Goal: Contribute content: Contribute content

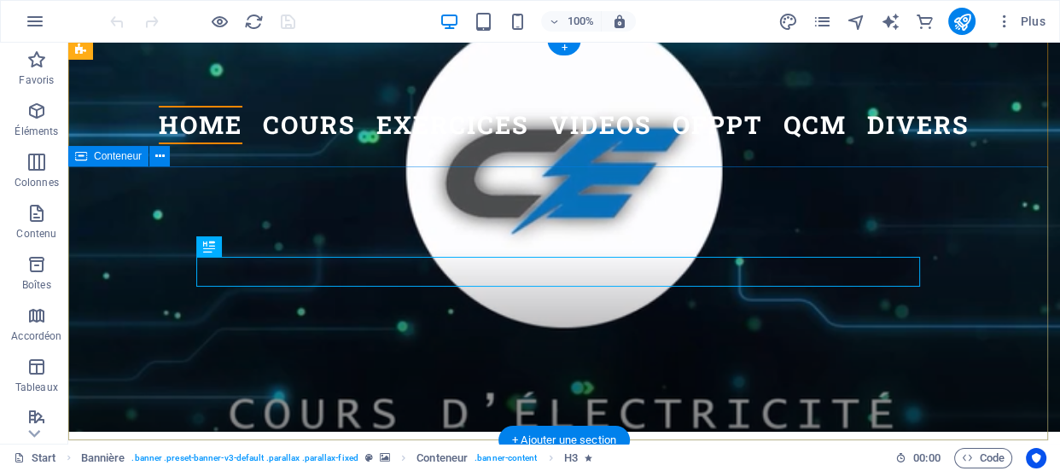
scroll to position [13, 0]
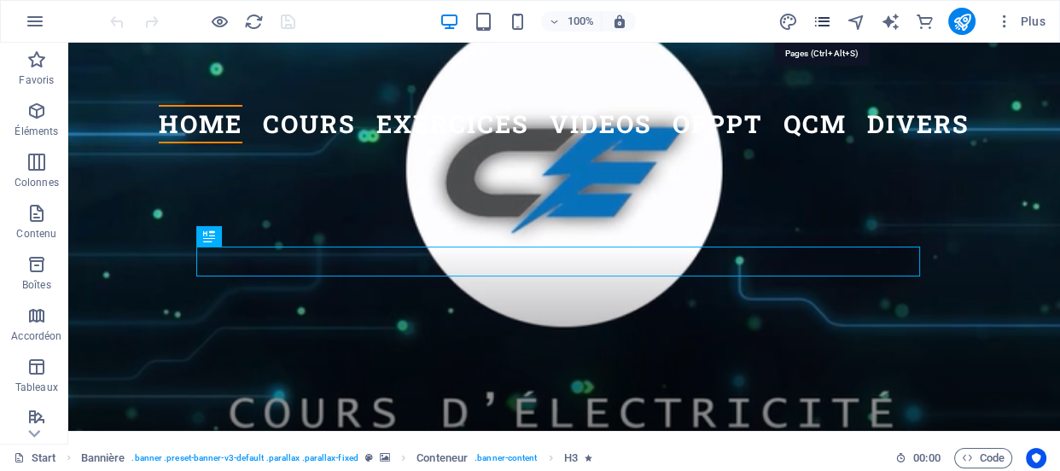
click at [823, 17] on icon "pages" at bounding box center [821, 22] width 20 height 20
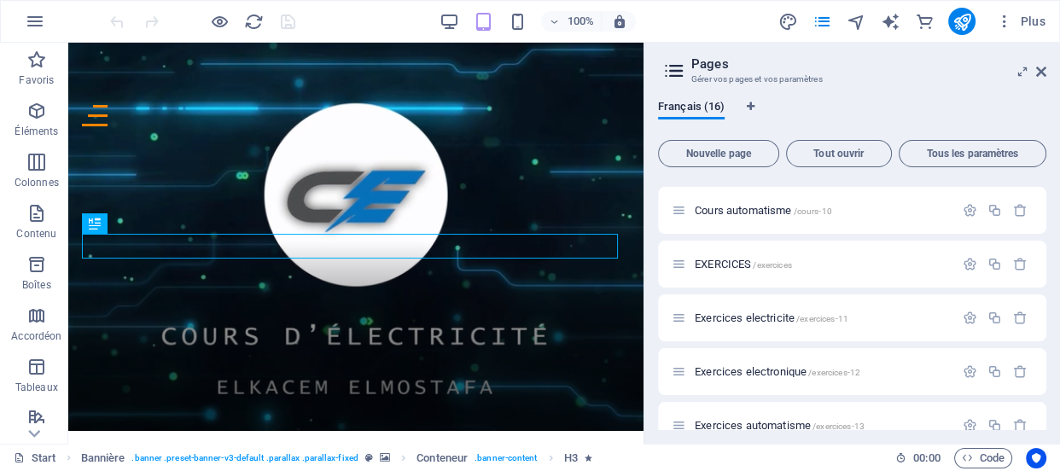
scroll to position [210, 0]
click at [753, 320] on span "Exercices electricite /exercices-11" at bounding box center [772, 317] width 154 height 13
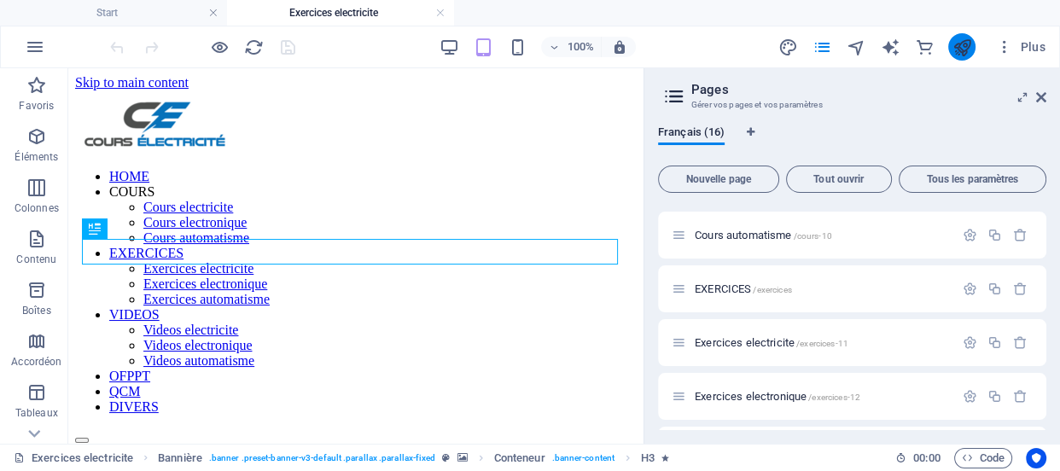
scroll to position [0, 0]
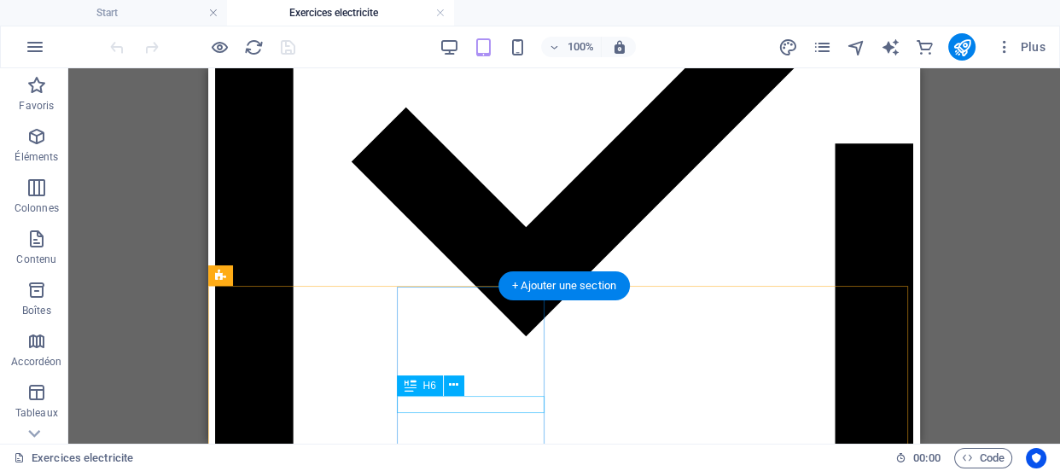
scroll to position [1590, 0]
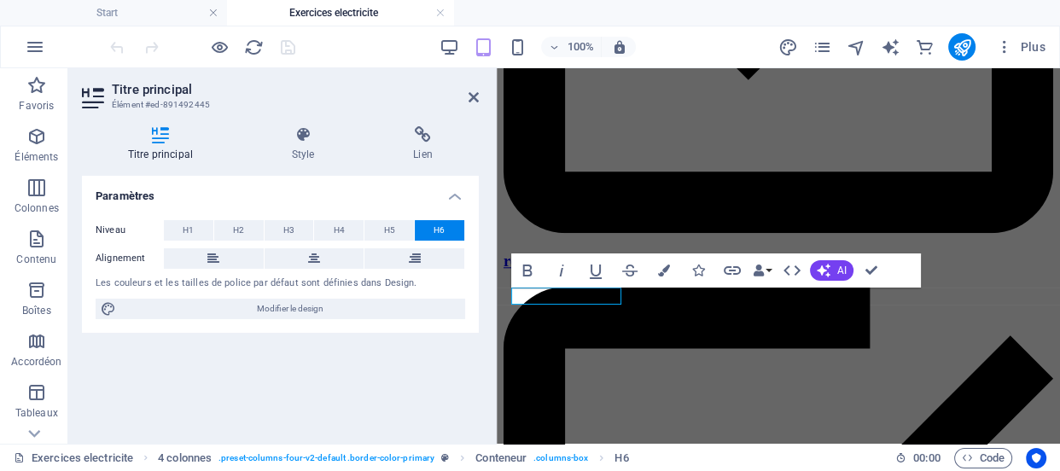
scroll to position [1624, 0]
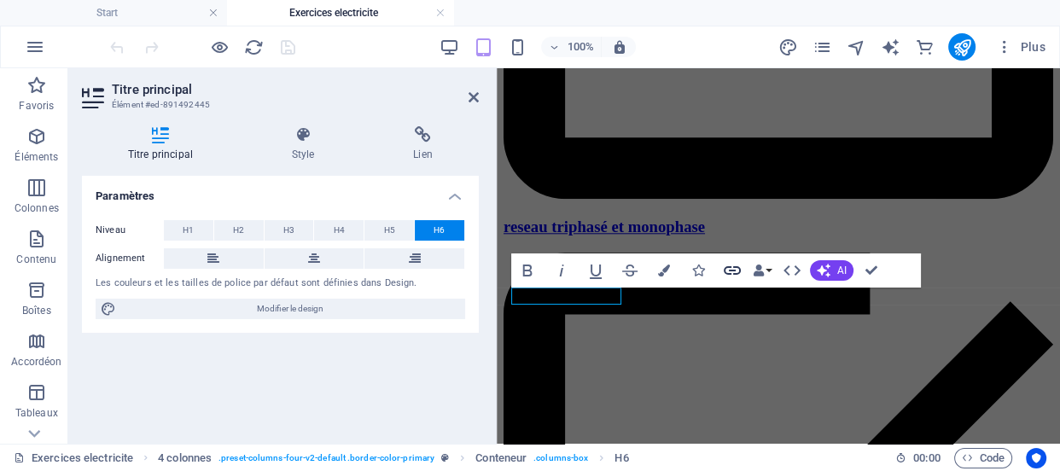
click at [733, 270] on icon "button" at bounding box center [732, 270] width 17 height 9
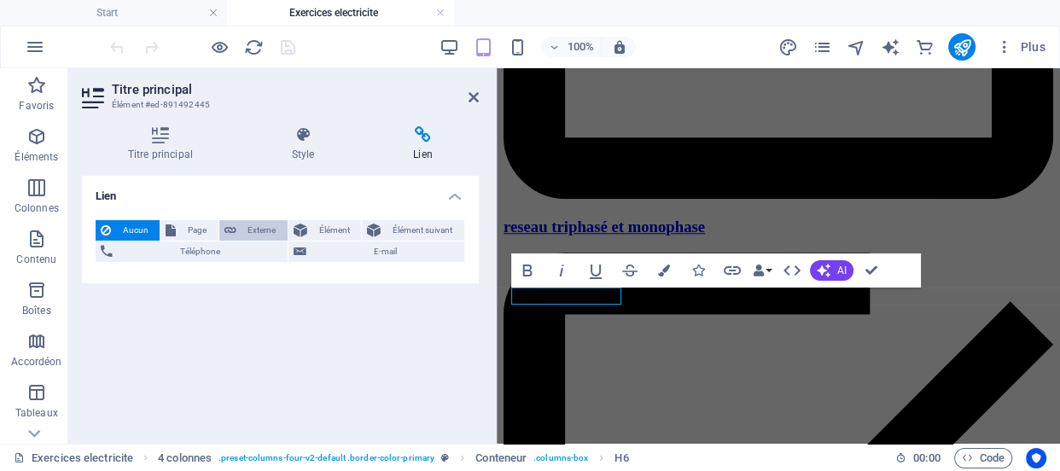
click at [265, 231] on span "Externe" at bounding box center [261, 230] width 41 height 20
select select "blank"
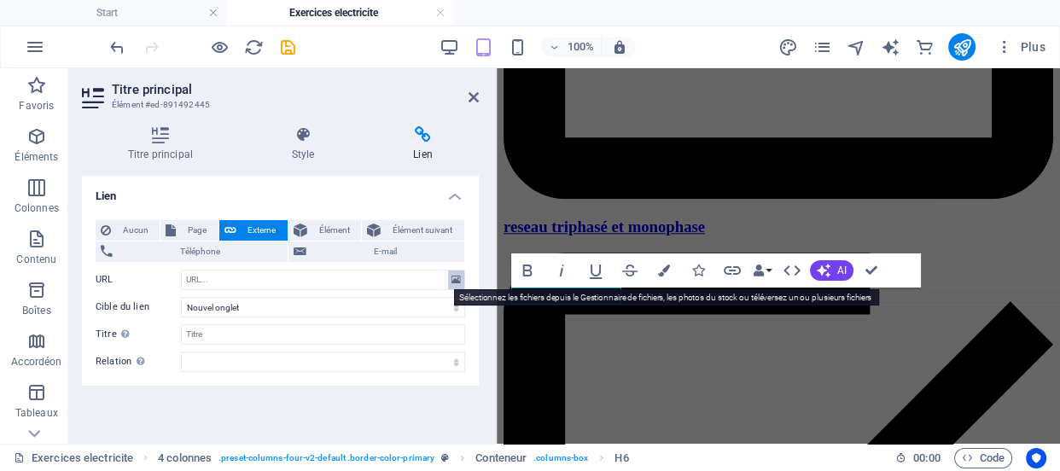
click at [451, 279] on icon at bounding box center [455, 279] width 9 height 19
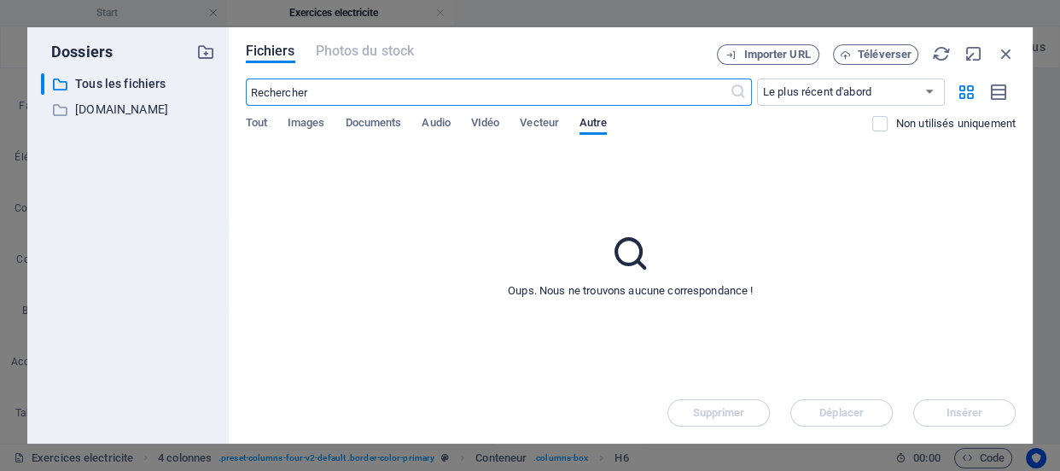
scroll to position [5546, 0]
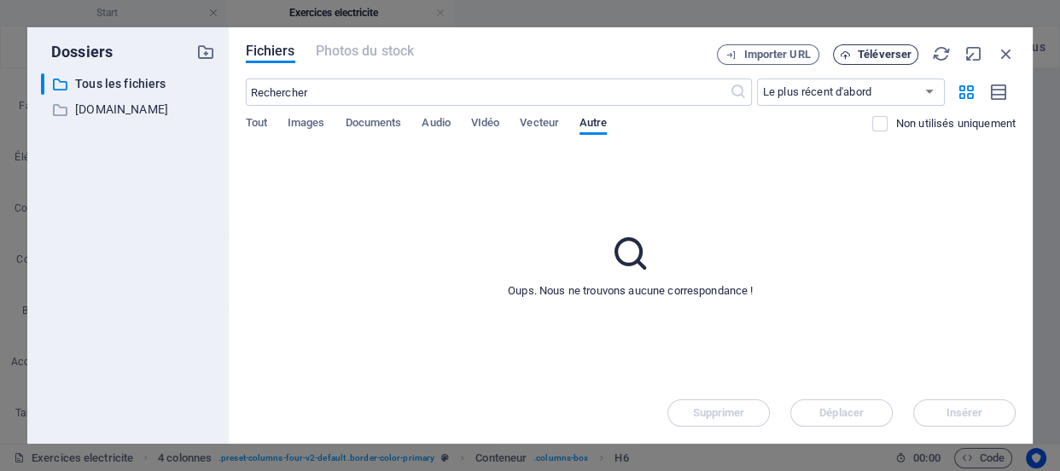
click at [889, 55] on span "Téléverser" at bounding box center [885, 54] width 54 height 10
type input "[URL][DOMAIN_NAME]"
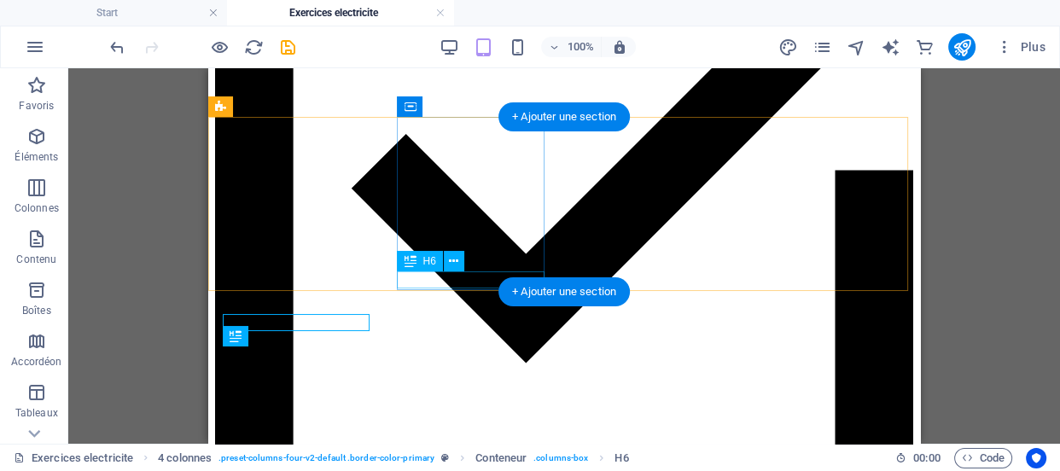
scroll to position [1557, 0]
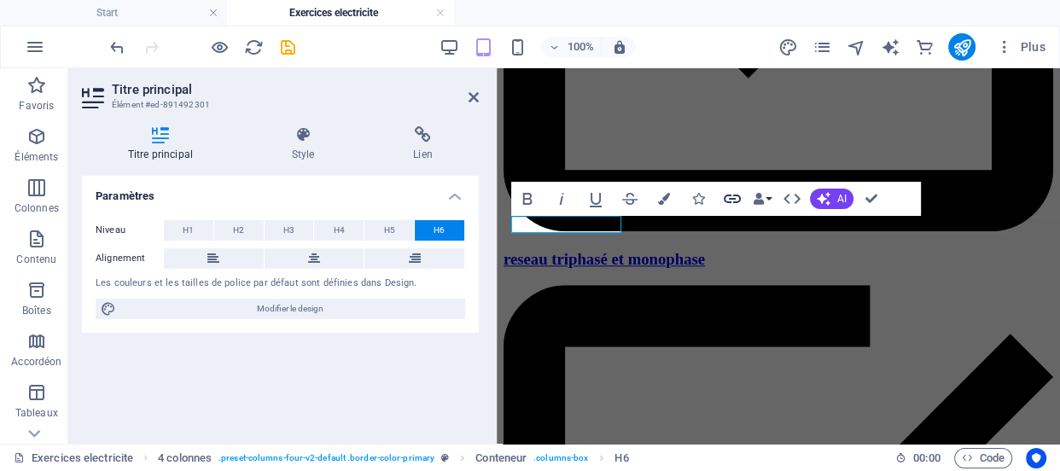
click at [732, 196] on icon "button" at bounding box center [732, 199] width 20 height 20
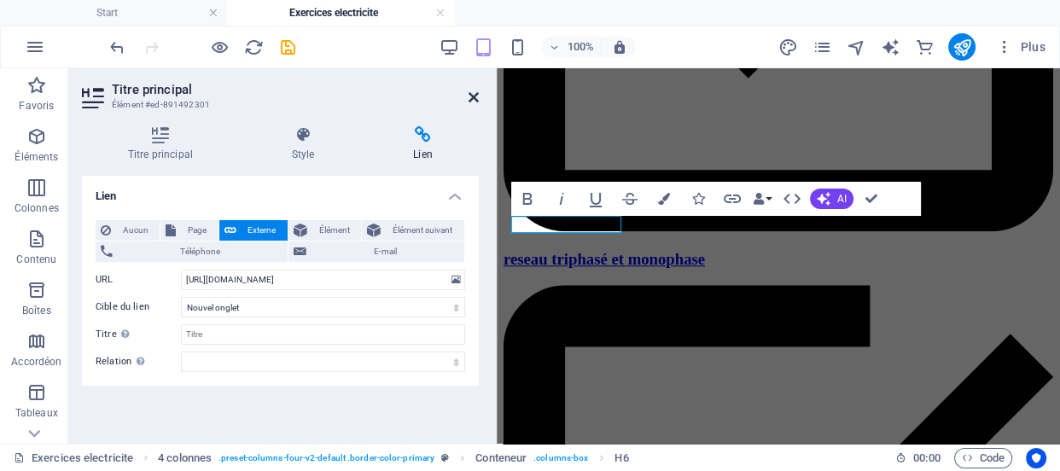
click at [470, 96] on icon at bounding box center [473, 97] width 10 height 14
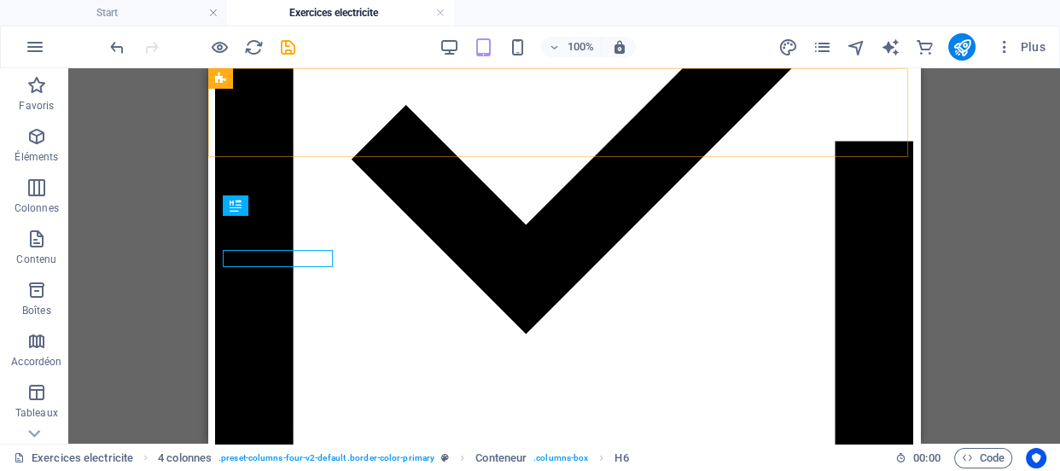
scroll to position [1557, 0]
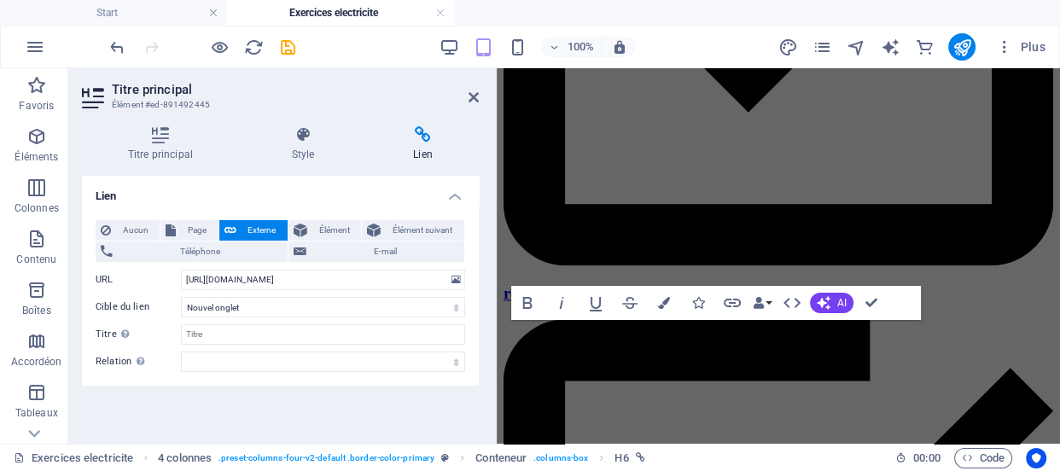
scroll to position [1591, 0]
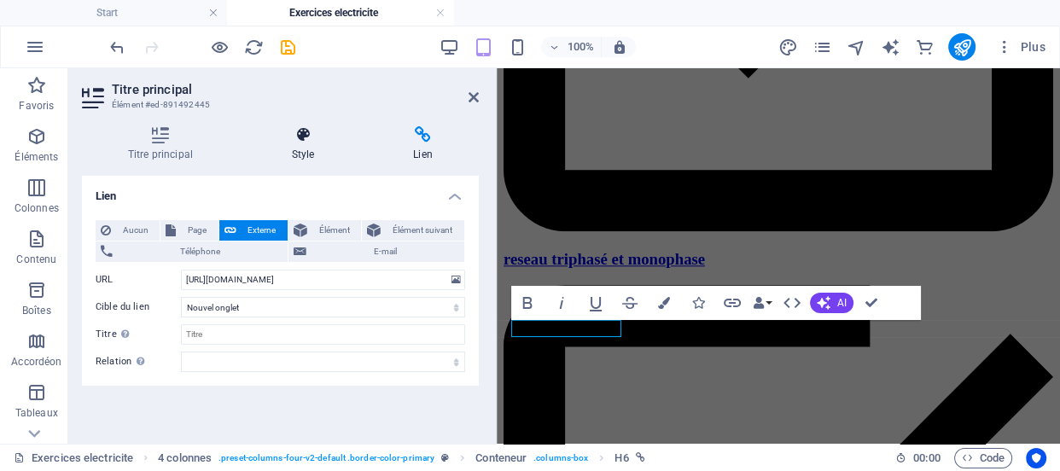
click at [305, 141] on icon at bounding box center [303, 134] width 114 height 17
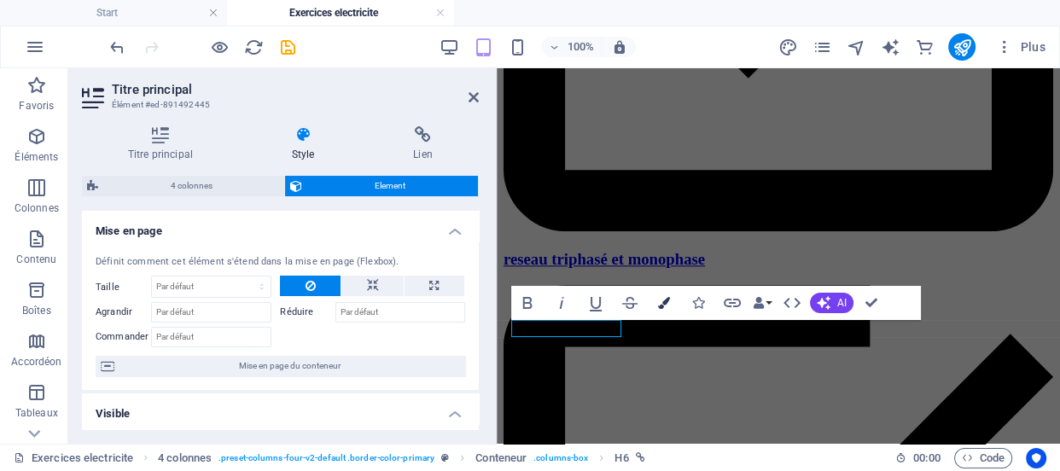
click at [666, 301] on icon "button" at bounding box center [664, 303] width 12 height 12
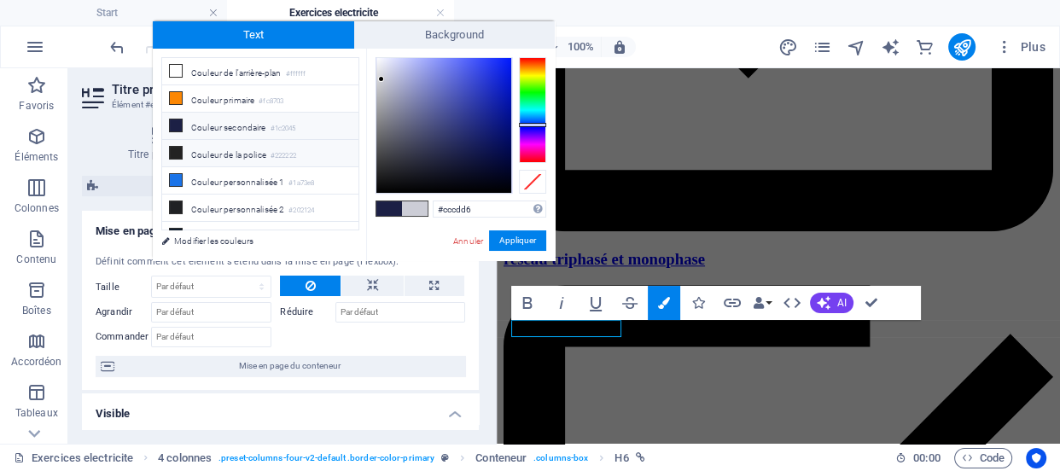
click at [259, 151] on li "Couleur de la police #222222" at bounding box center [260, 153] width 196 height 27
type input "#222222"
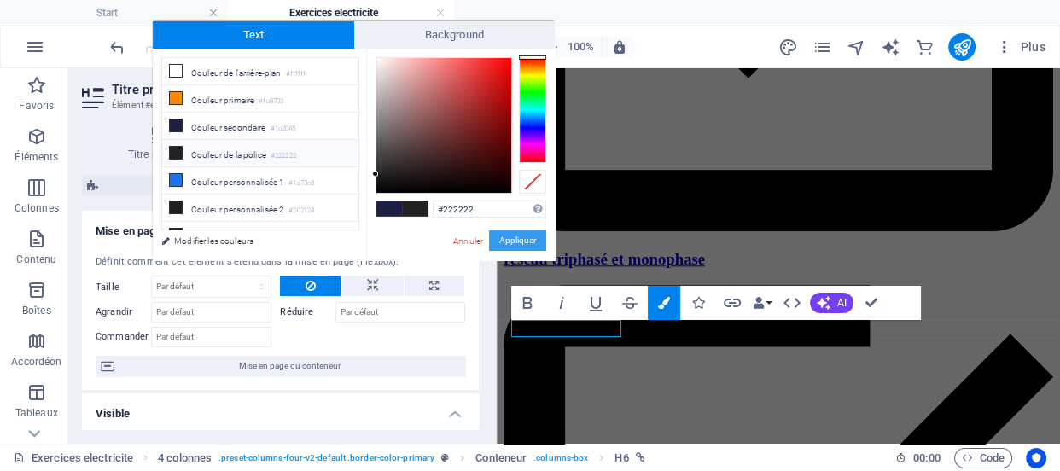
click at [512, 239] on button "Appliquer" at bounding box center [517, 240] width 57 height 20
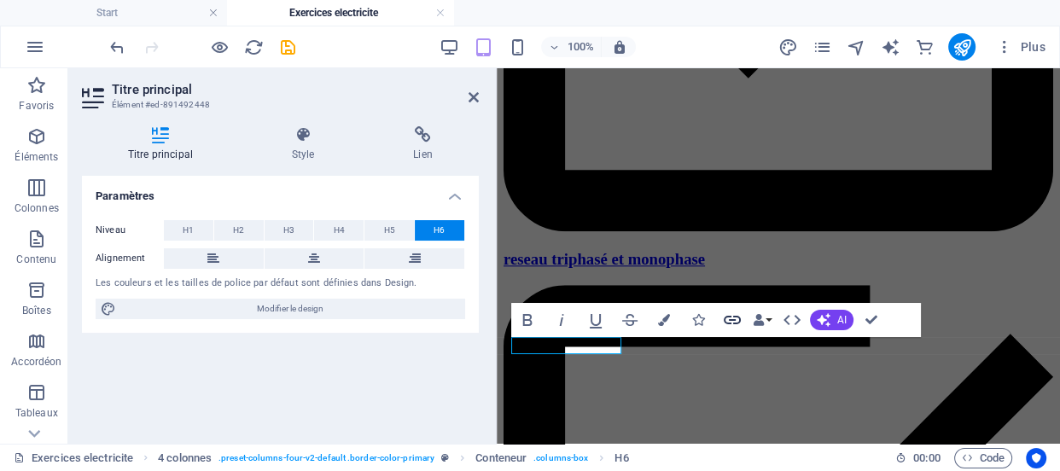
click at [730, 315] on icon "button" at bounding box center [732, 320] width 20 height 20
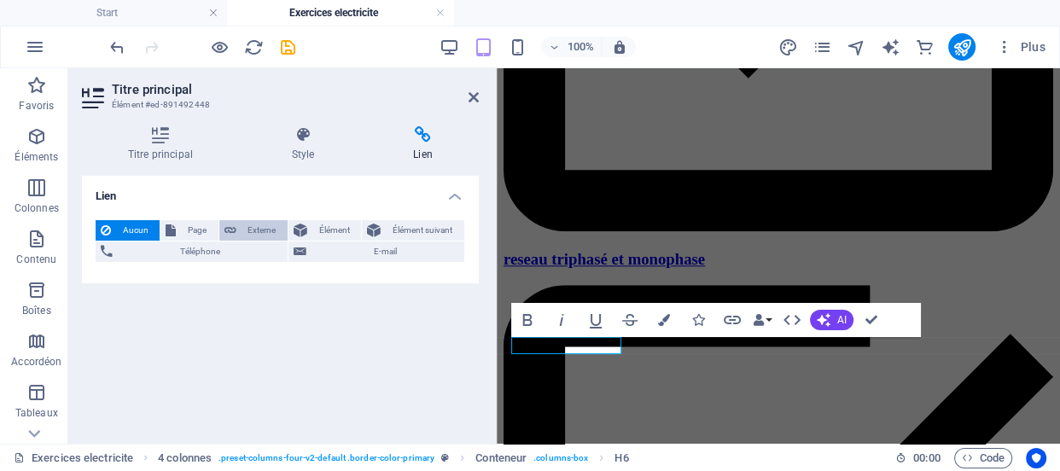
click at [268, 228] on span "Externe" at bounding box center [261, 230] width 41 height 20
select select "blank"
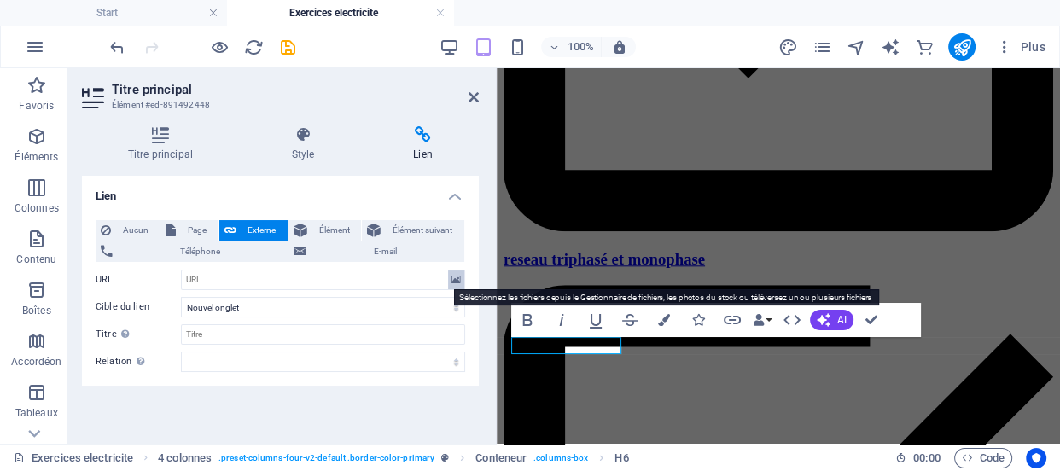
click at [451, 282] on icon at bounding box center [455, 279] width 9 height 19
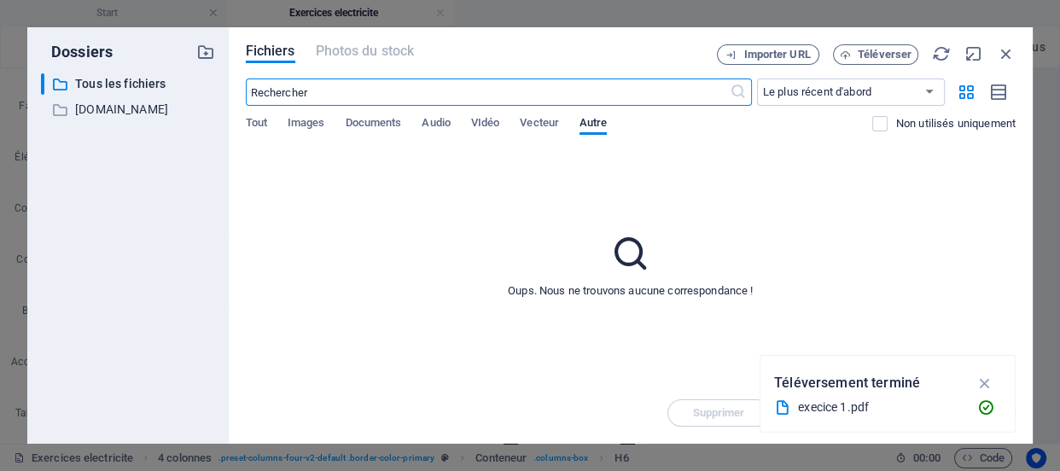
scroll to position [5563, 0]
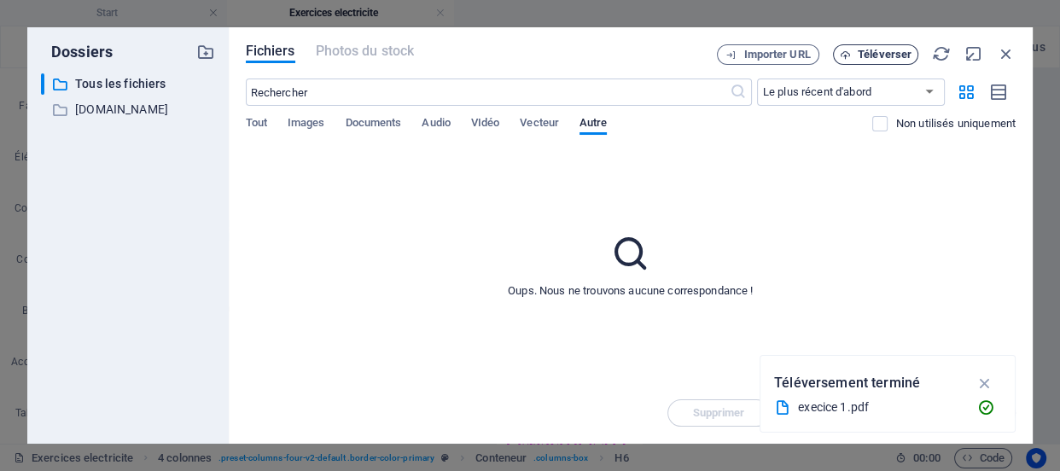
click at [894, 46] on button "Téléverser" at bounding box center [875, 54] width 85 height 20
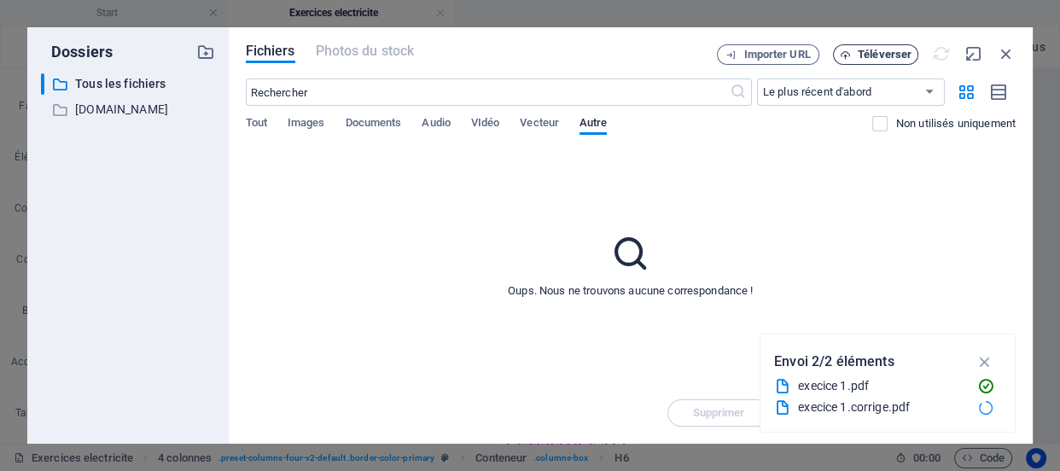
type input "[URL][DOMAIN_NAME]"
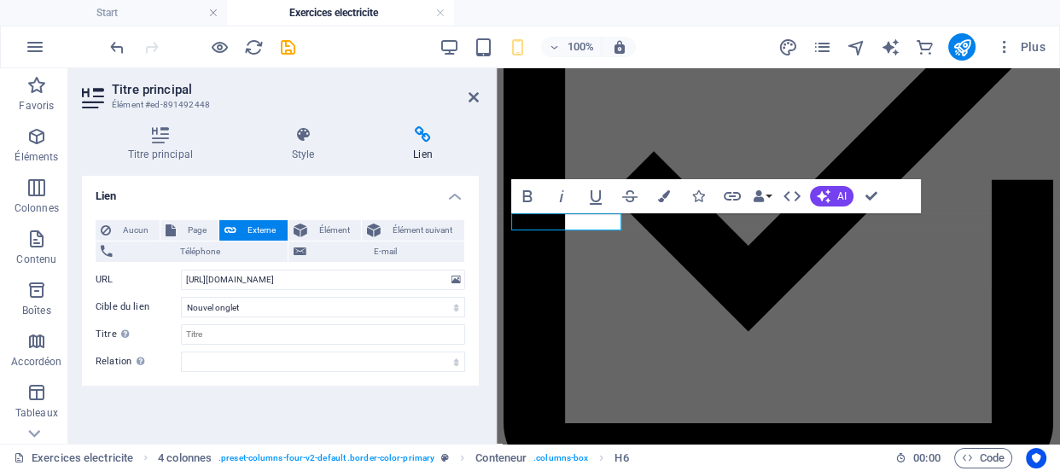
scroll to position [1715, 0]
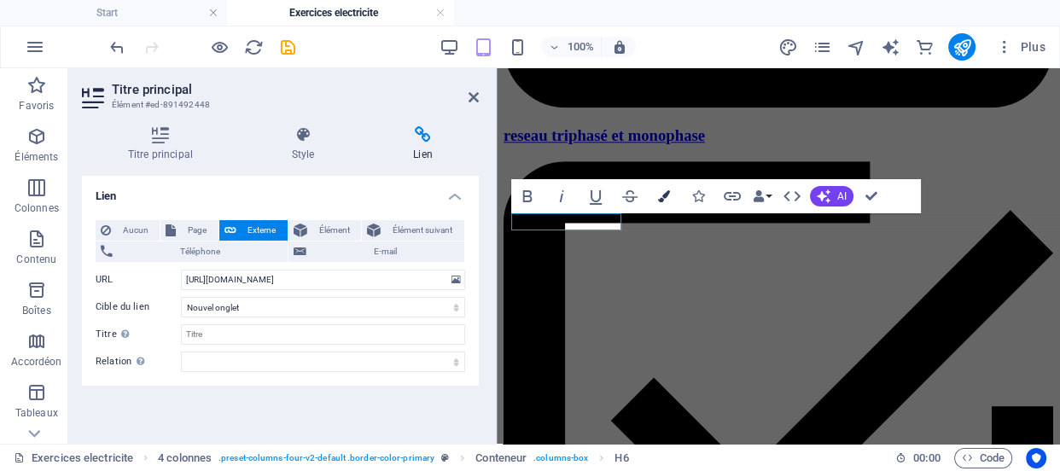
click at [665, 197] on icon "button" at bounding box center [664, 196] width 12 height 12
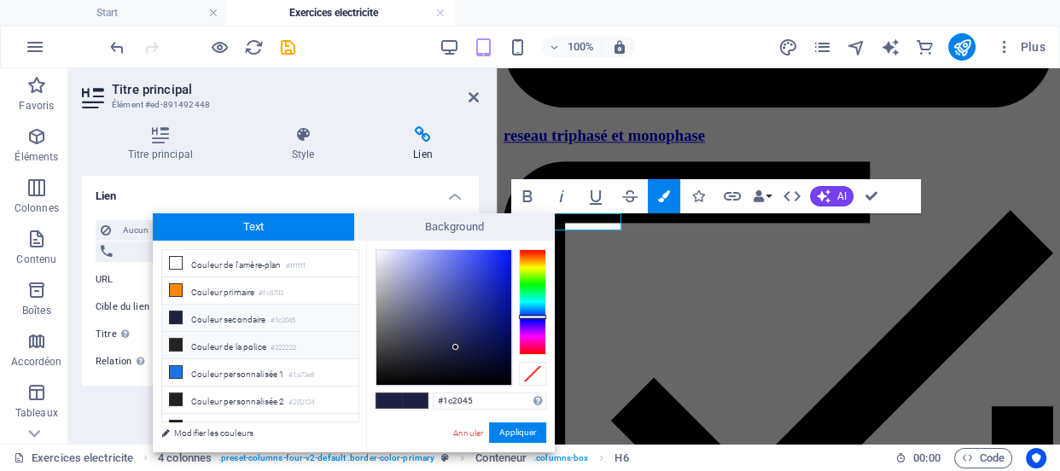
click at [305, 339] on li "Couleur de la police #222222" at bounding box center [260, 345] width 196 height 27
type input "#222222"
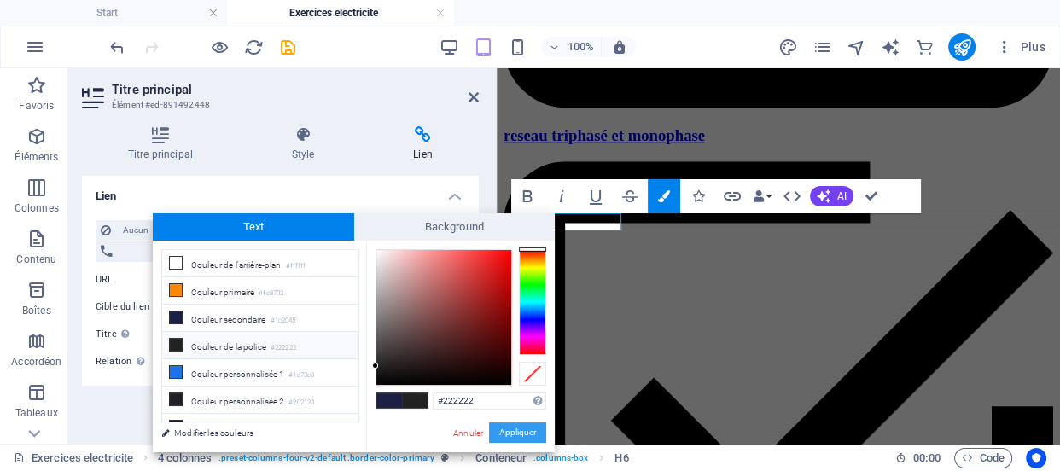
click at [501, 433] on button "Appliquer" at bounding box center [517, 432] width 57 height 20
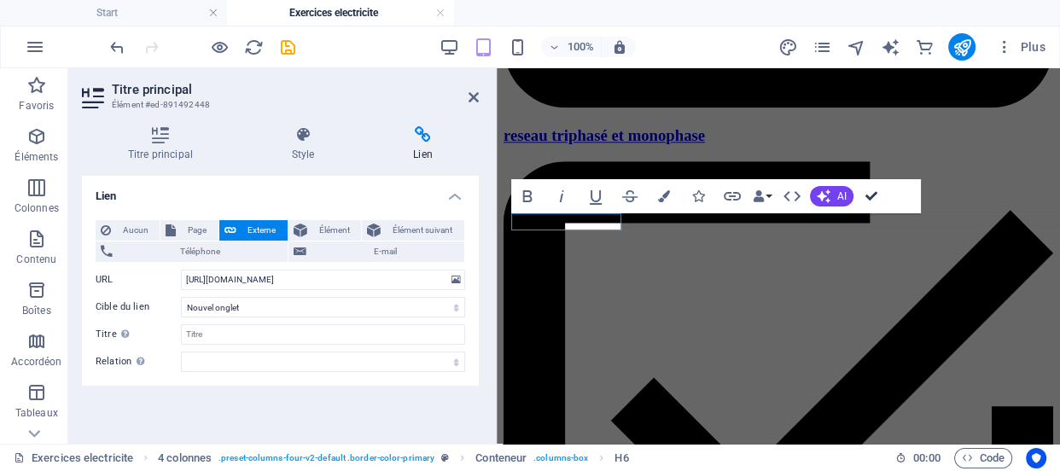
scroll to position [1681, 0]
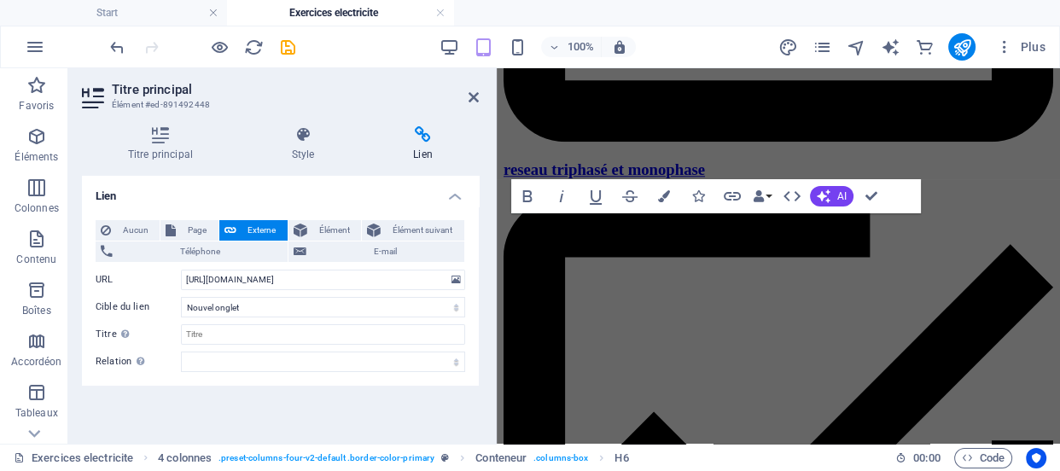
scroll to position [1715, 0]
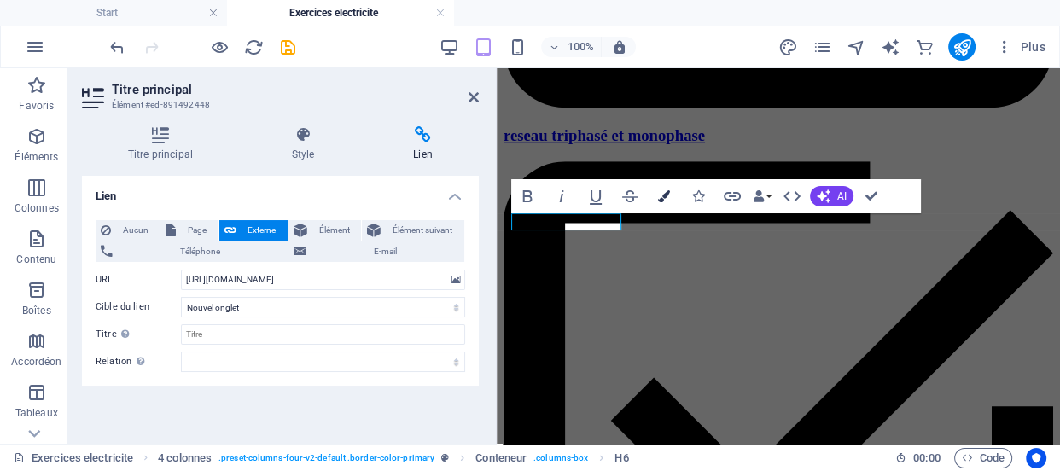
click at [659, 195] on icon "button" at bounding box center [664, 196] width 12 height 12
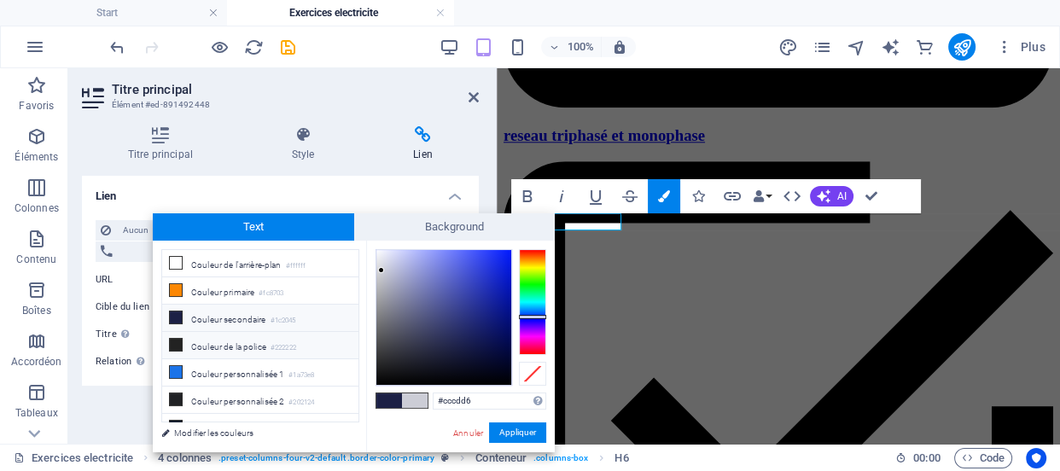
click at [306, 341] on li "Couleur de la police #222222" at bounding box center [260, 345] width 196 height 27
type input "#222222"
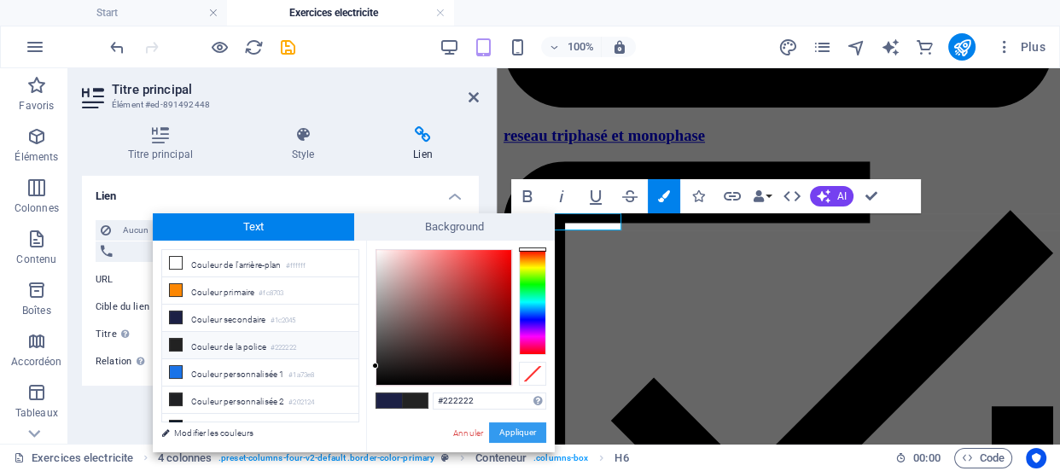
click at [517, 434] on button "Appliquer" at bounding box center [517, 432] width 57 height 20
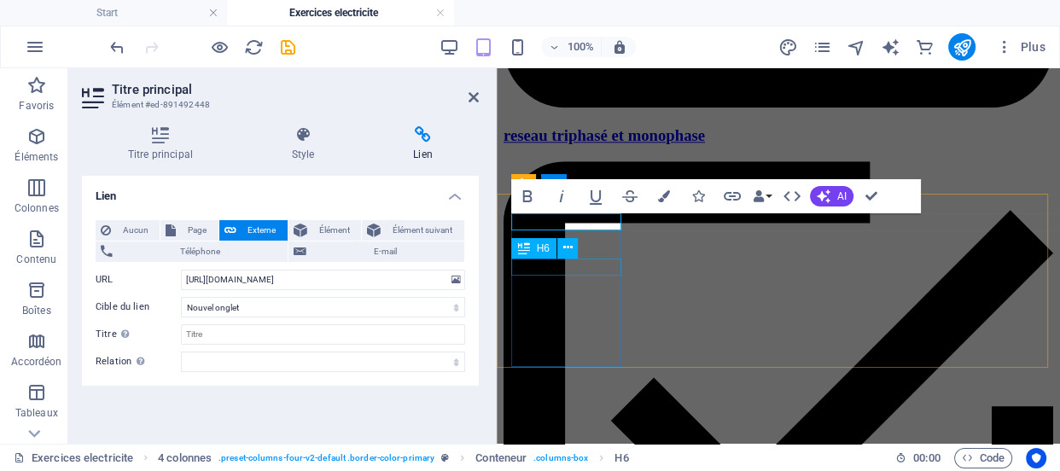
click at [584, 247] on div "H6" at bounding box center [550, 248] width 78 height 21
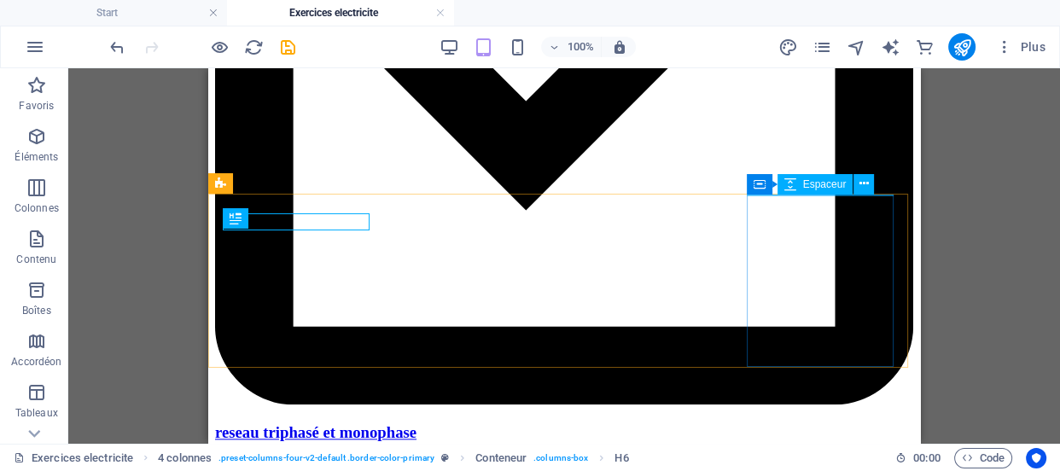
scroll to position [1681, 0]
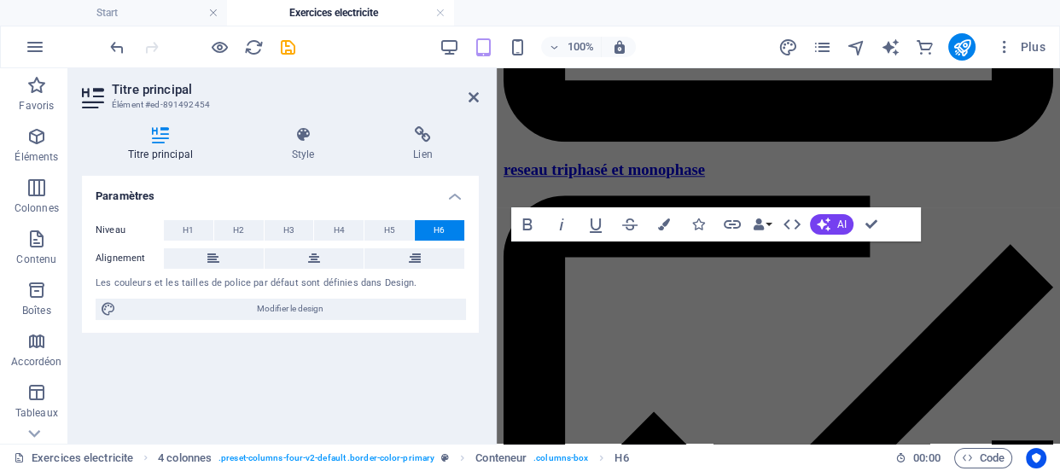
scroll to position [1715, 0]
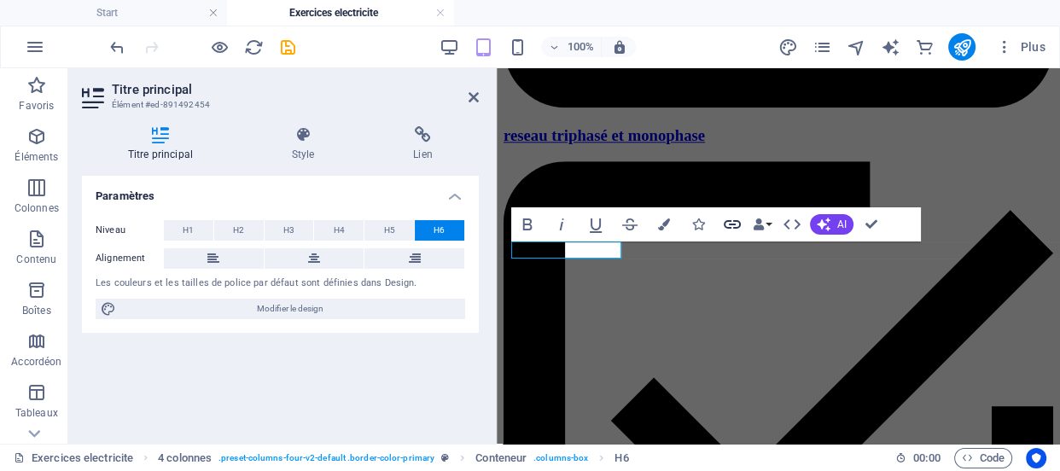
click at [722, 224] on icon "button" at bounding box center [732, 224] width 20 height 20
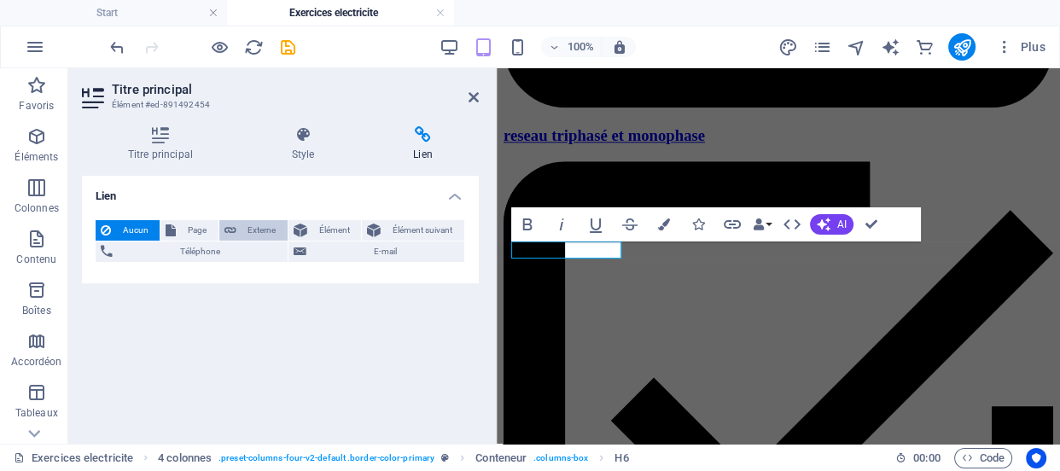
click at [250, 230] on span "Externe" at bounding box center [261, 230] width 41 height 20
select select "blank"
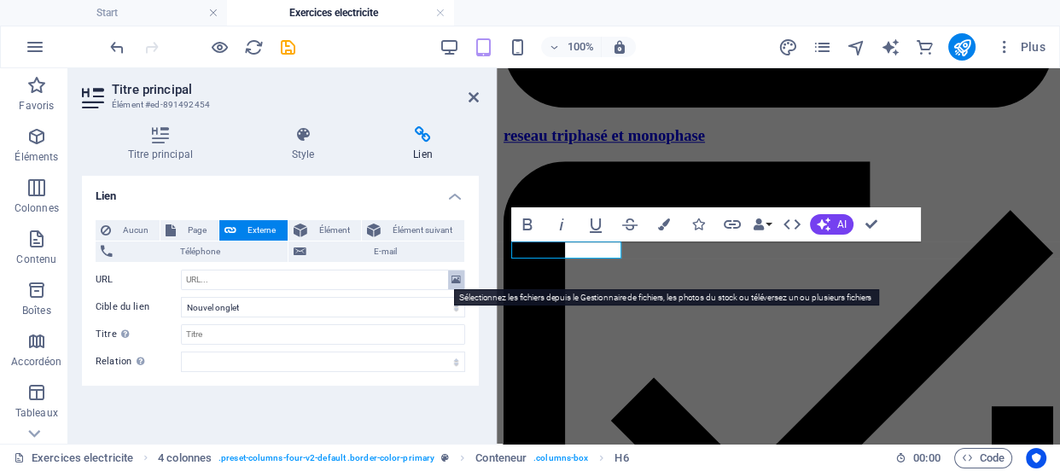
click at [451, 279] on icon at bounding box center [455, 279] width 9 height 19
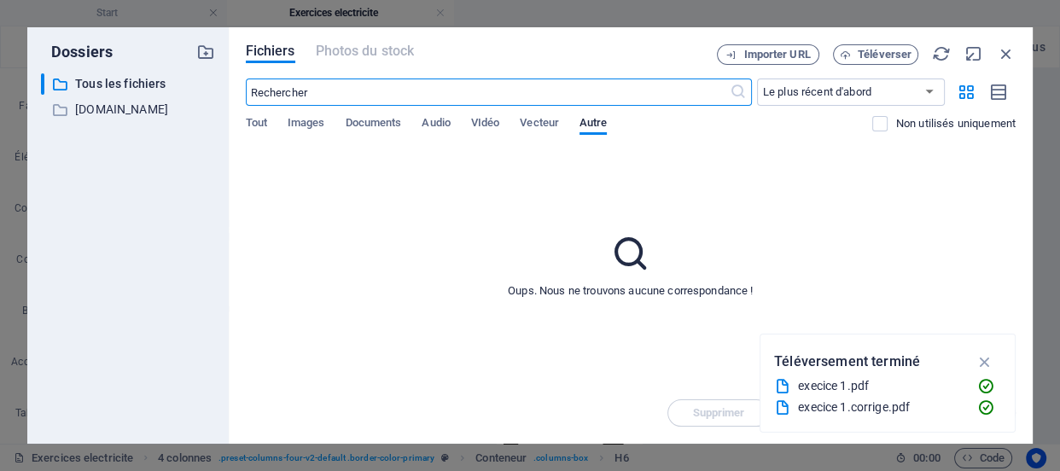
scroll to position [5592, 0]
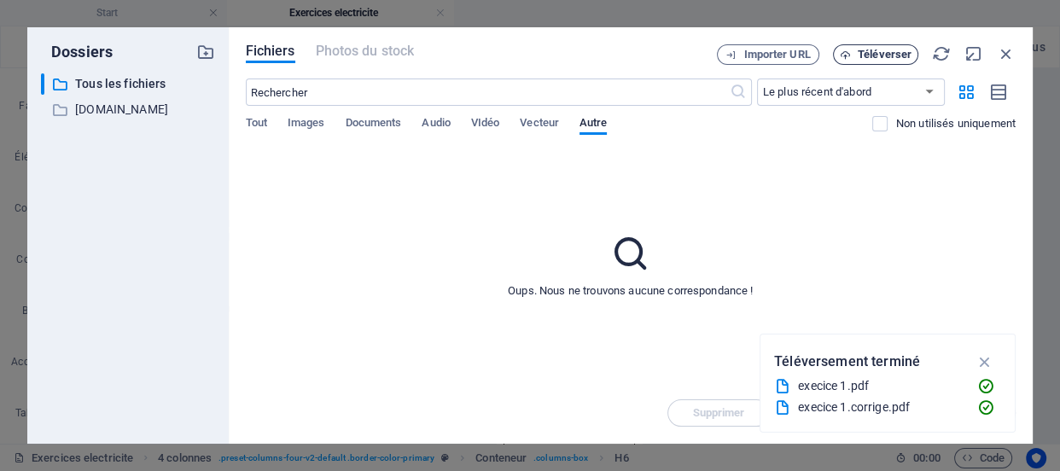
click at [893, 53] on span "Téléverser" at bounding box center [885, 54] width 54 height 10
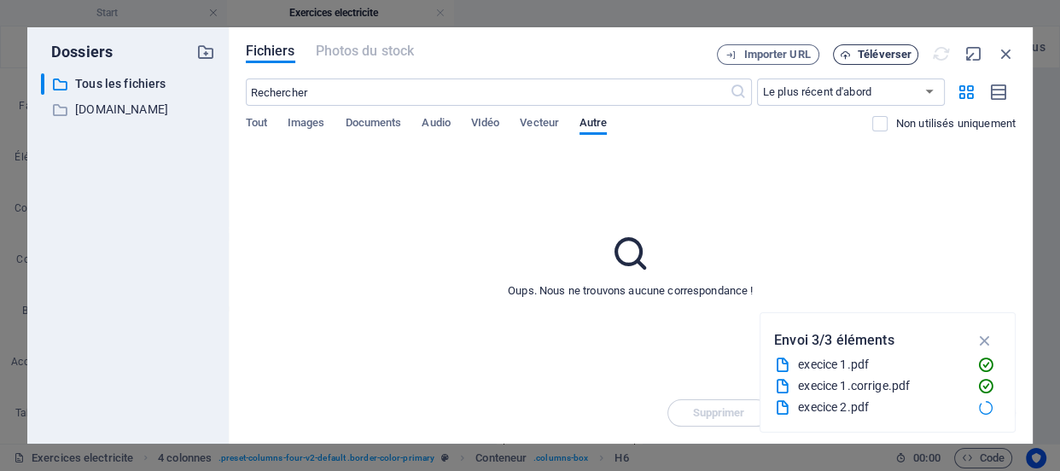
type input "[URL][DOMAIN_NAME]"
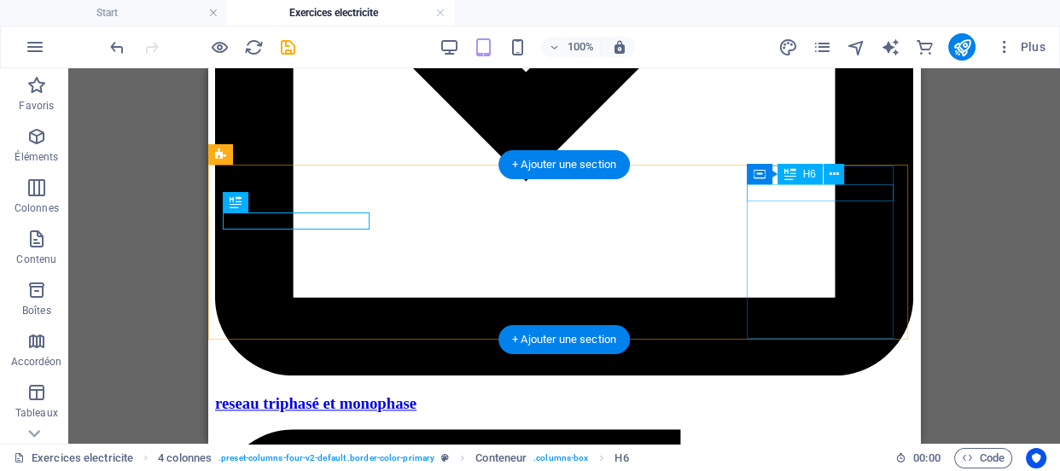
scroll to position [1710, 0]
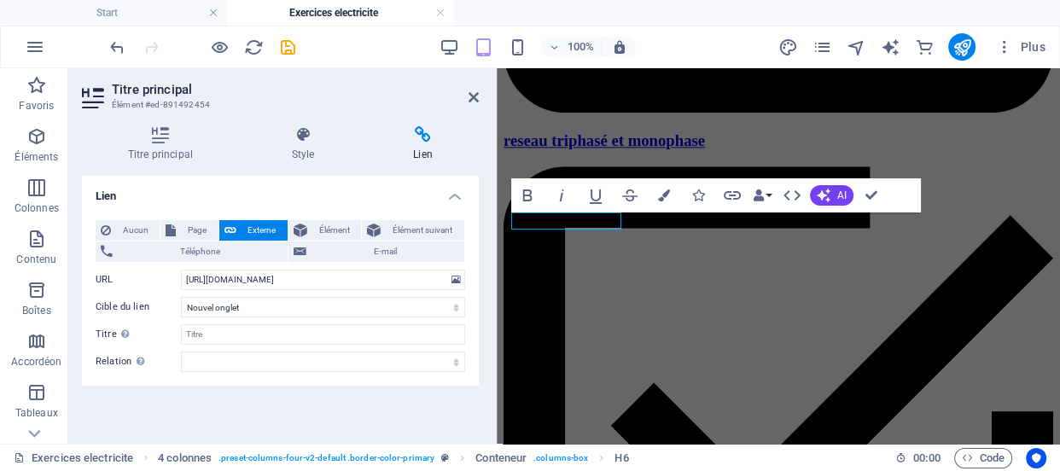
scroll to position [1744, 0]
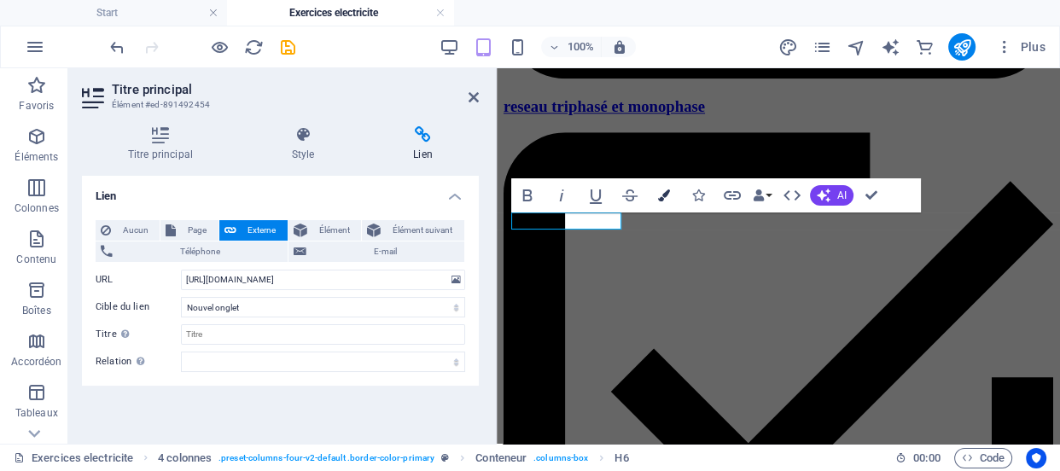
click at [666, 195] on icon "button" at bounding box center [664, 195] width 12 height 12
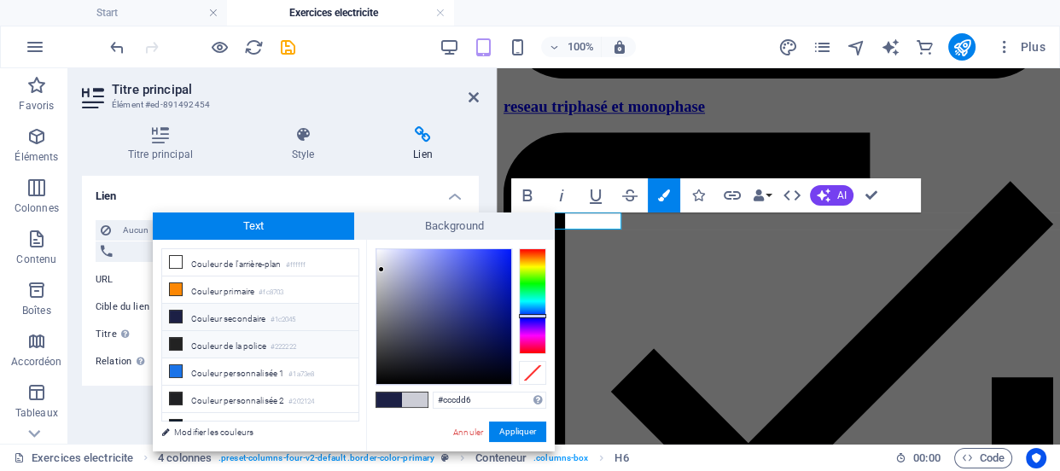
click at [296, 346] on small "#222222" at bounding box center [283, 347] width 26 height 12
type input "#222222"
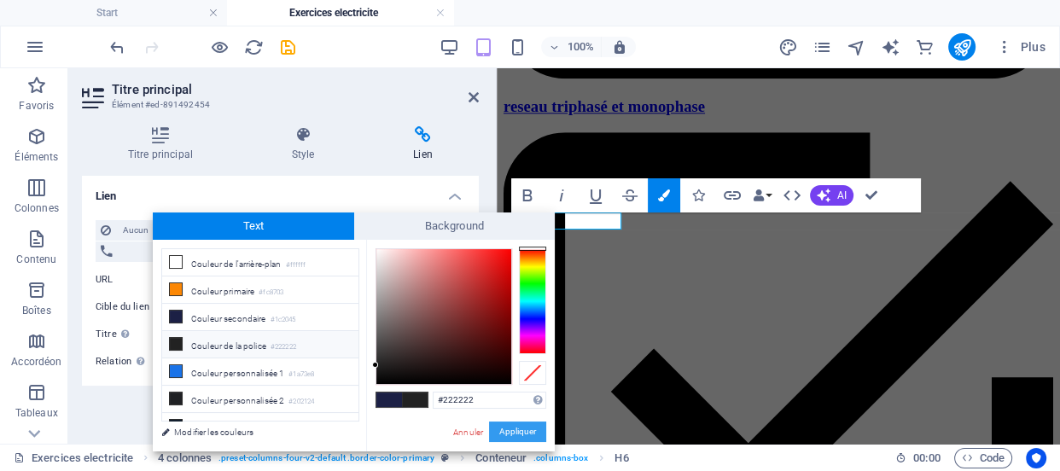
click at [506, 429] on button "Appliquer" at bounding box center [517, 432] width 57 height 20
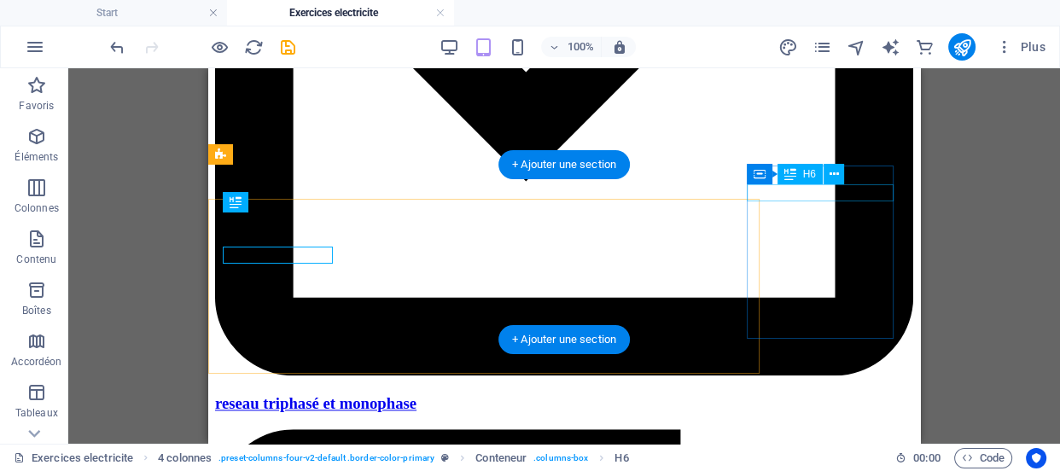
scroll to position [1710, 0]
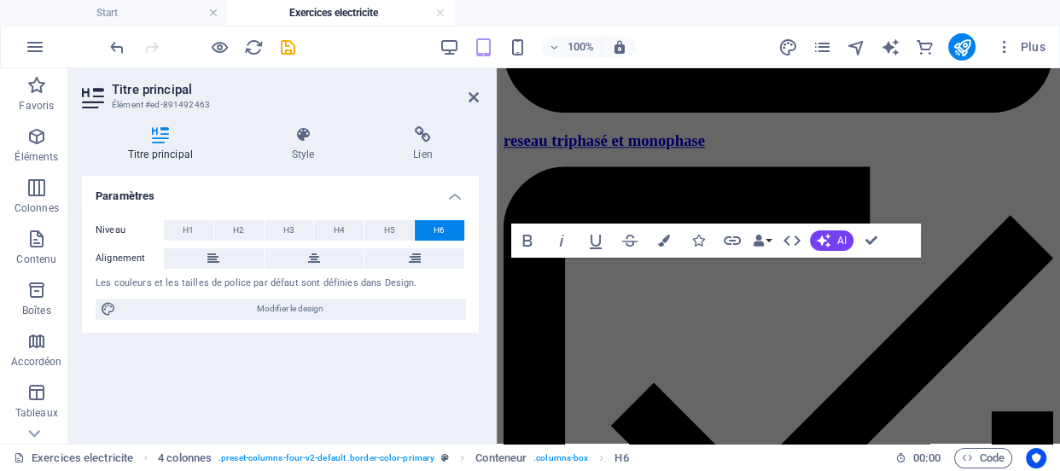
scroll to position [1744, 0]
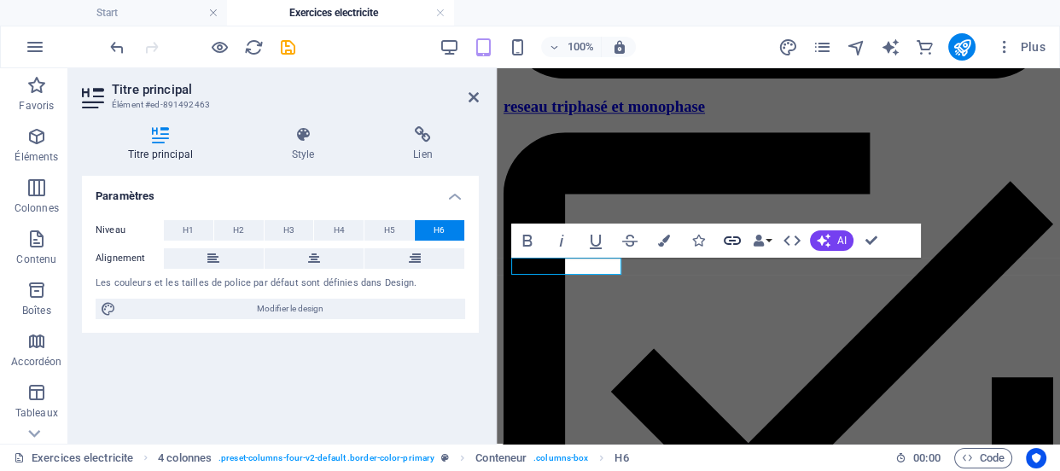
click at [731, 235] on icon "button" at bounding box center [732, 240] width 20 height 20
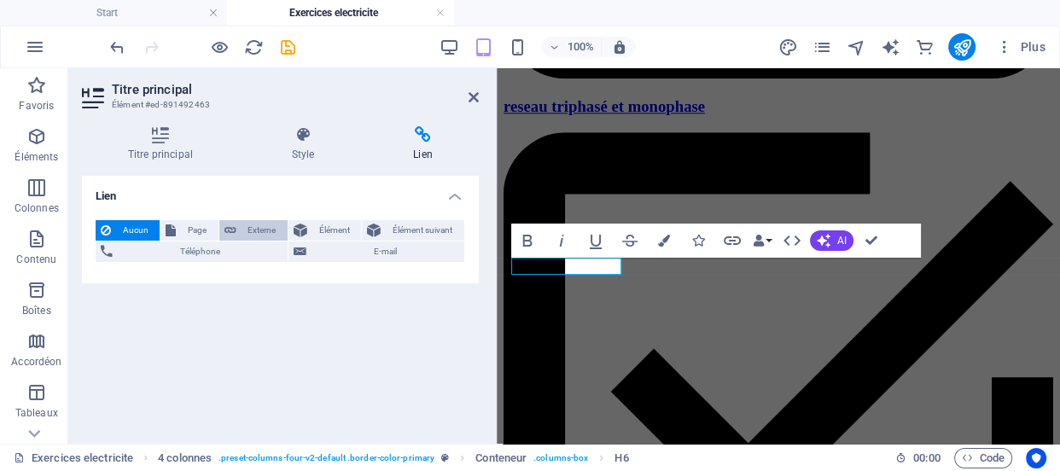
click at [260, 230] on span "Externe" at bounding box center [261, 230] width 41 height 20
select select "blank"
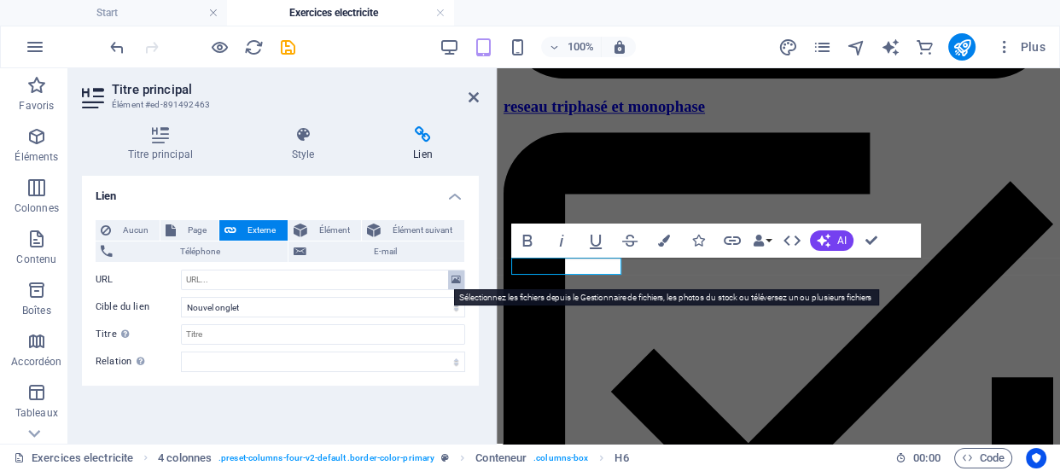
click at [452, 282] on icon at bounding box center [455, 279] width 9 height 19
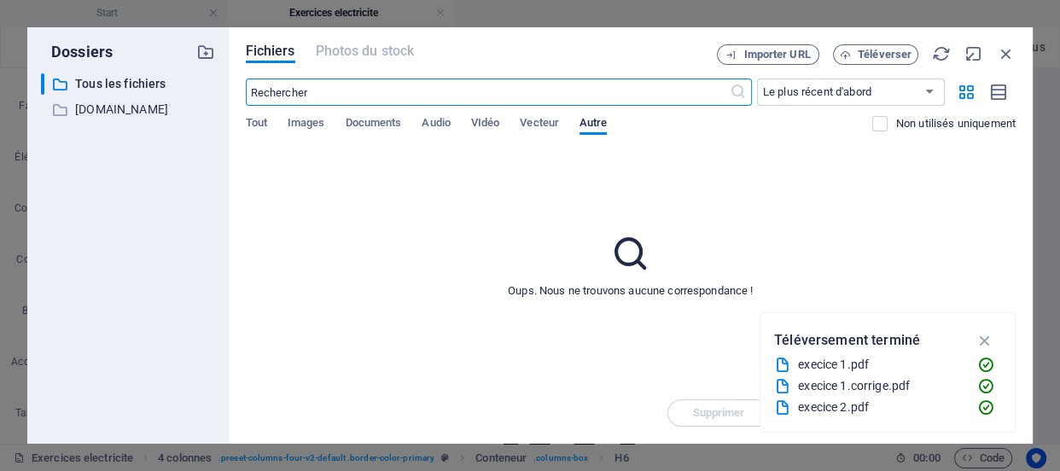
scroll to position [5637, 0]
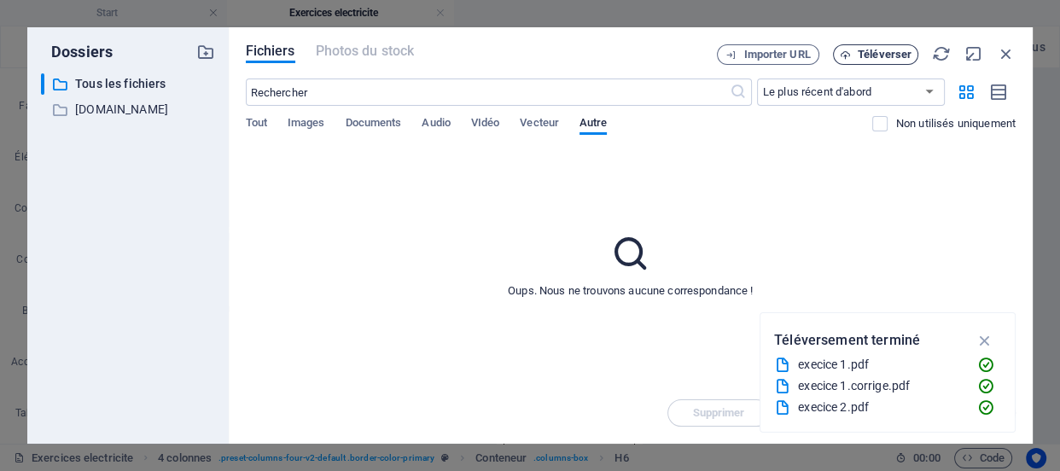
click at [869, 55] on span "Téléverser" at bounding box center [885, 54] width 54 height 10
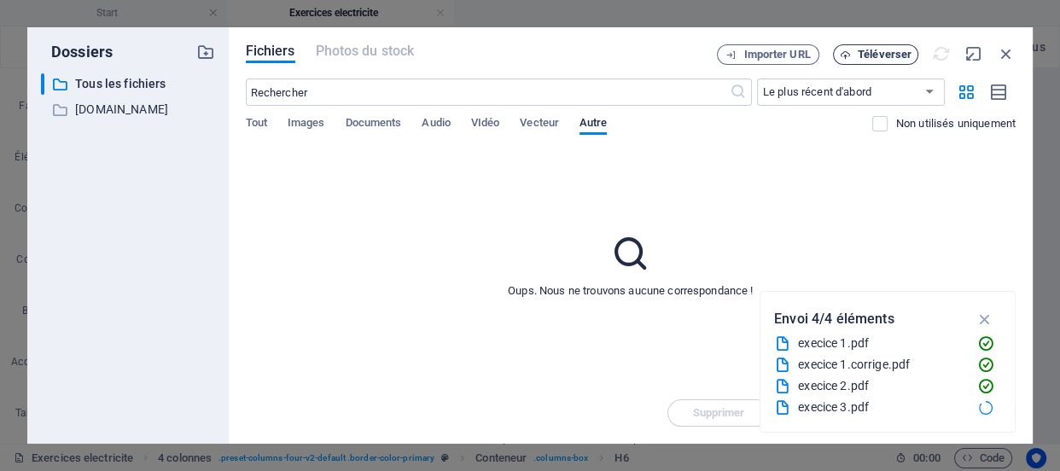
type input "[URL][DOMAIN_NAME]"
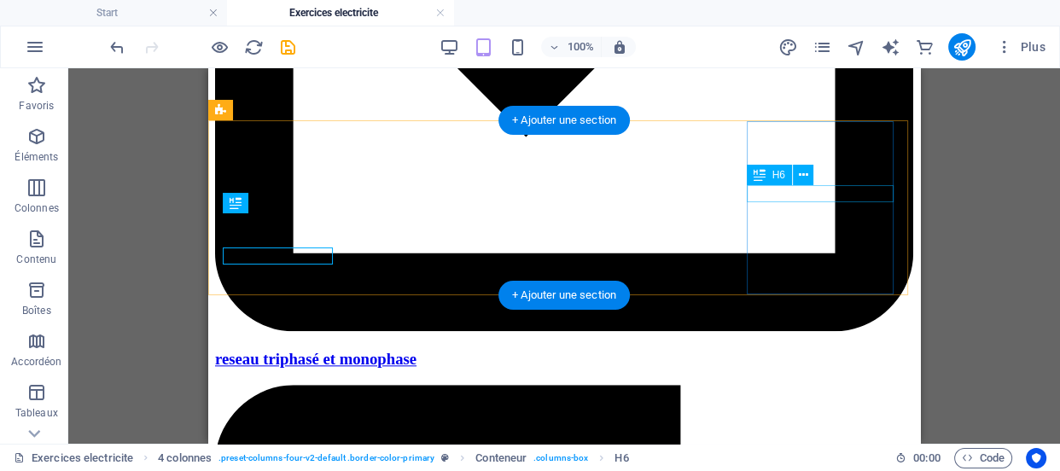
scroll to position [1754, 0]
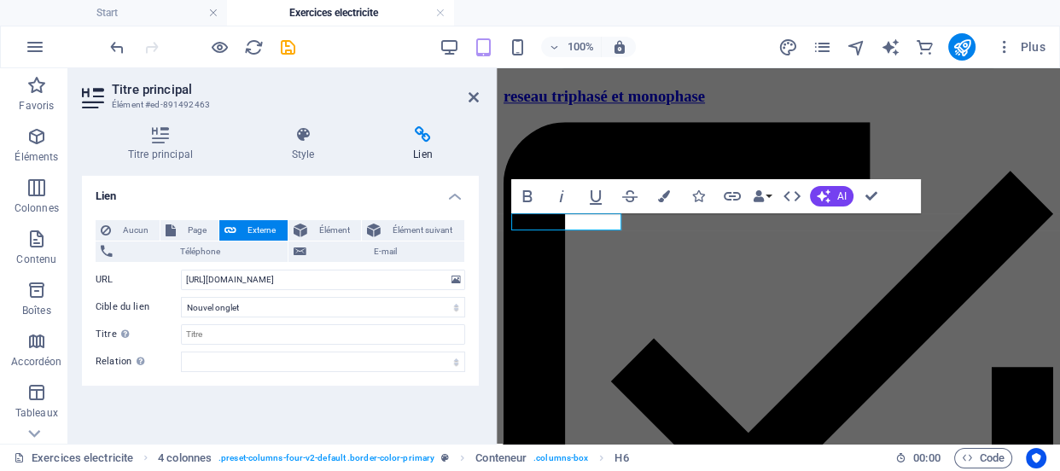
scroll to position [1788, 0]
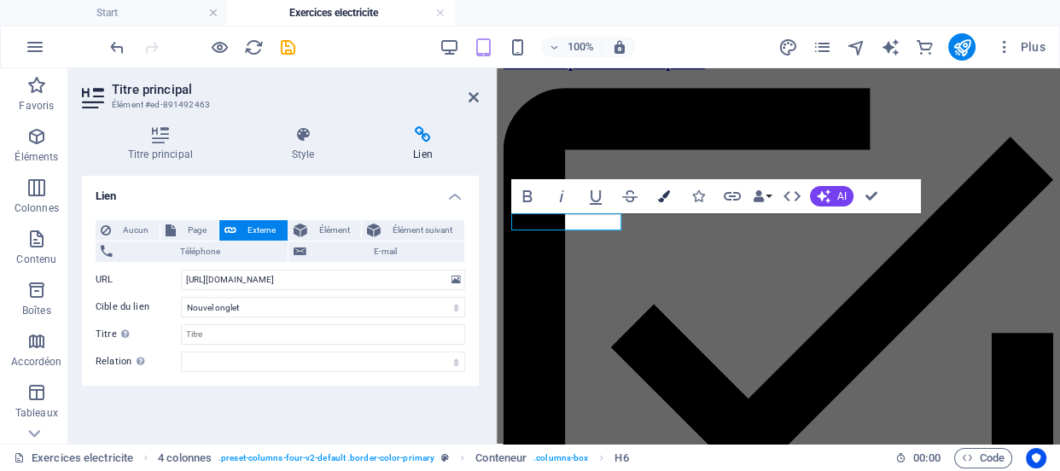
click at [665, 195] on icon "button" at bounding box center [664, 196] width 12 height 12
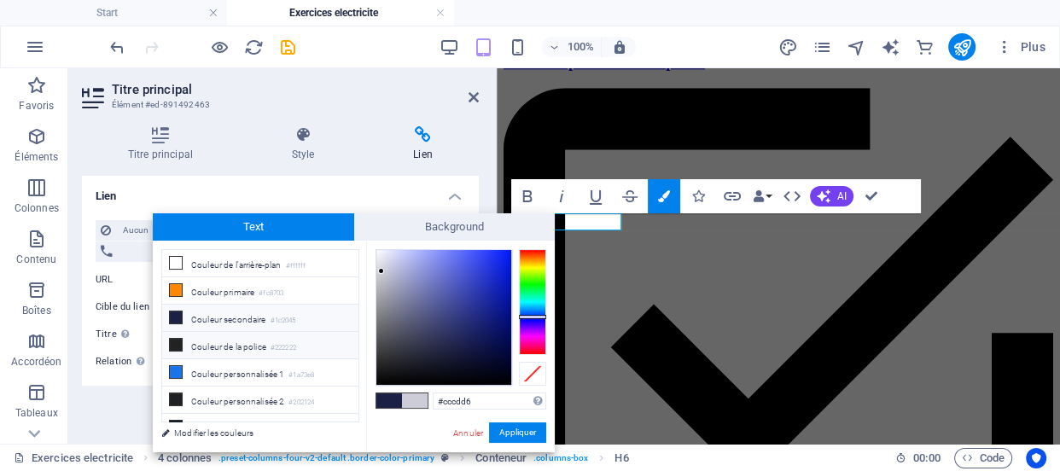
click at [259, 345] on li "Couleur de la police #222222" at bounding box center [260, 345] width 196 height 27
type input "#222222"
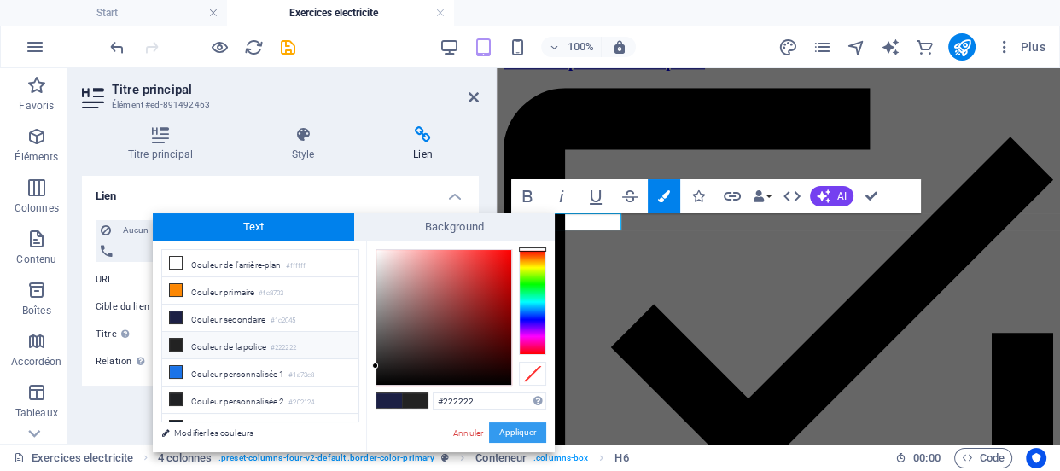
click at [500, 430] on button "Appliquer" at bounding box center [517, 432] width 57 height 20
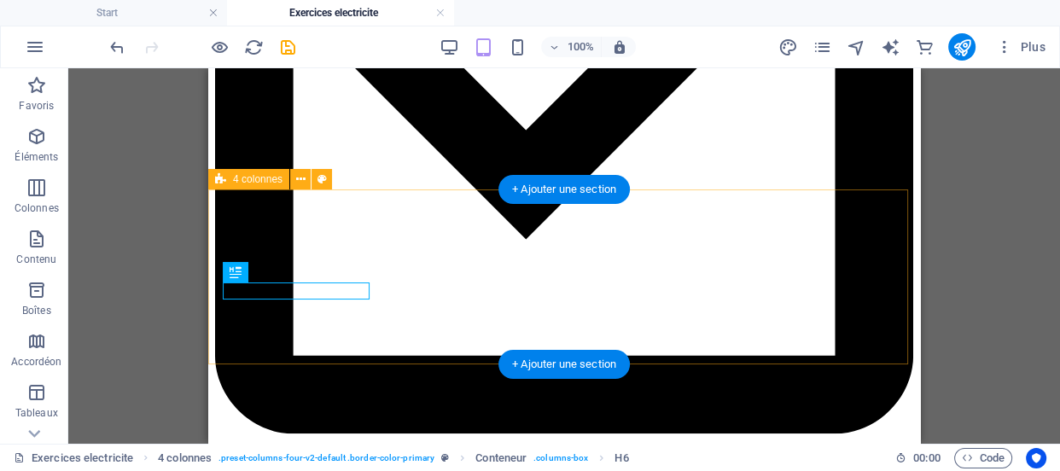
scroll to position [1685, 0]
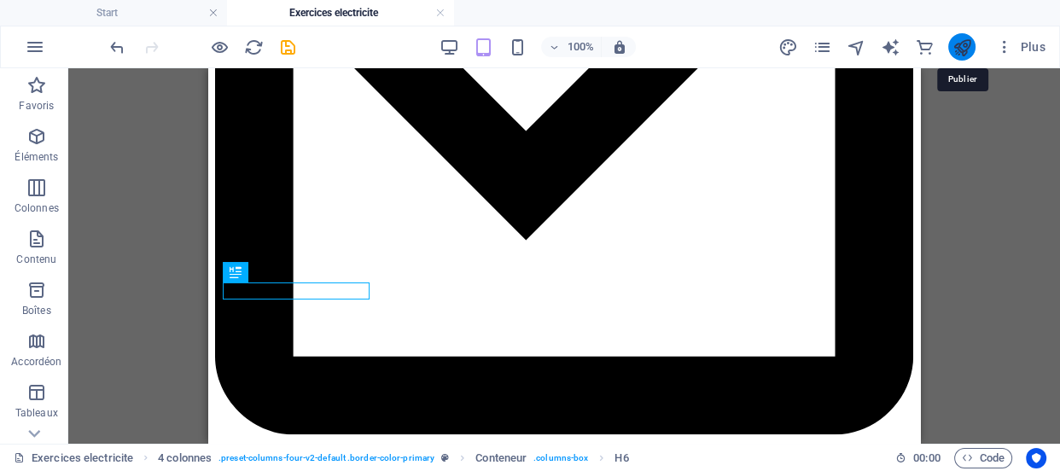
click at [956, 46] on icon "publish" at bounding box center [961, 48] width 20 height 20
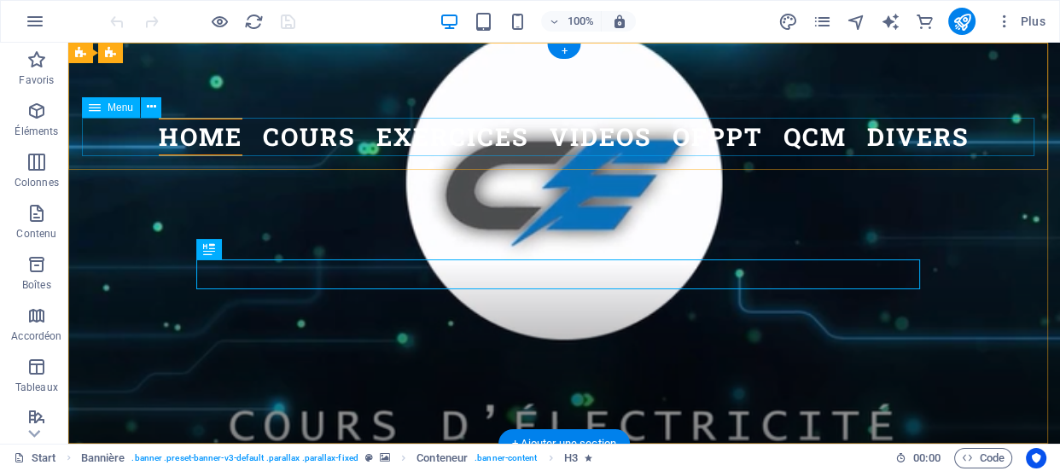
click at [328, 137] on nav "HOME COURS Cours electricite Cours electronique Cours automatisme EXERCICES Exe…" at bounding box center [564, 137] width 964 height 38
select select
select select "2"
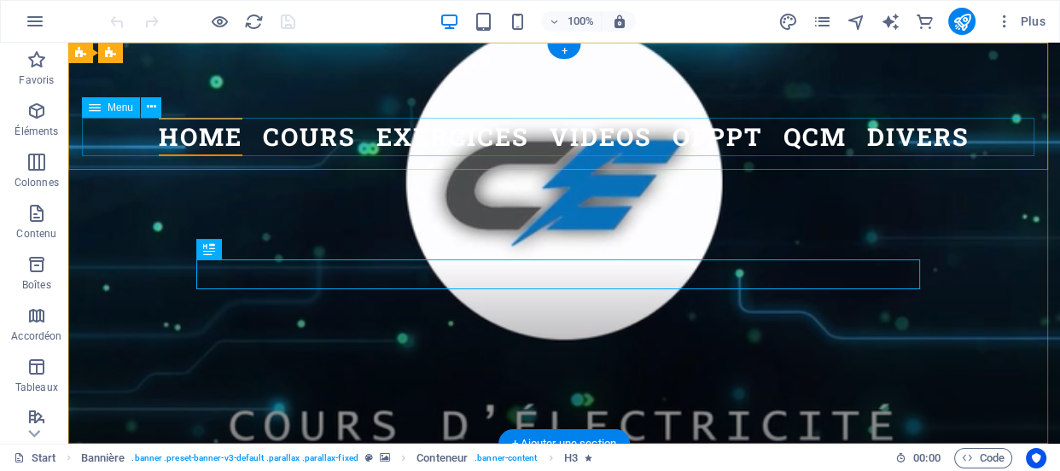
select select
select select "3"
select select
select select "4"
select select
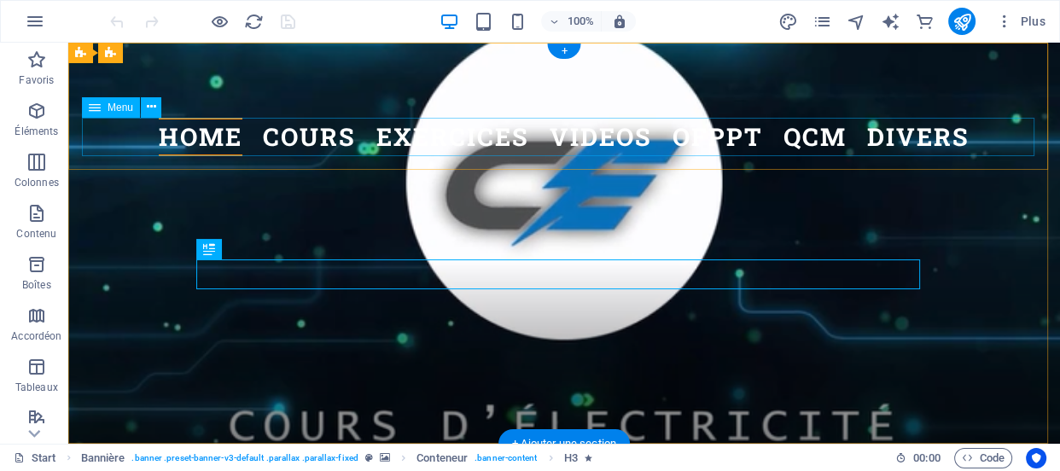
select select "6"
select select
select select "7"
select select
select select "8"
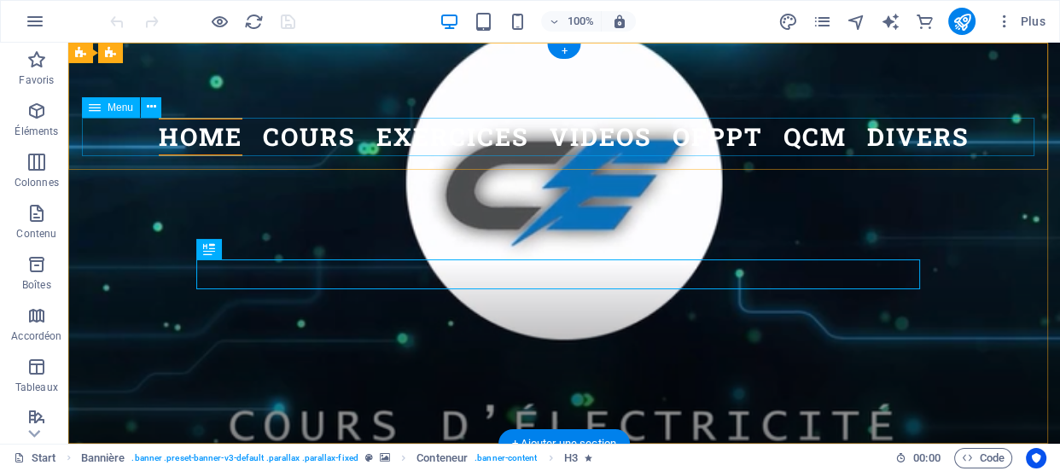
select select
select select "10"
select select
select select "11"
select select
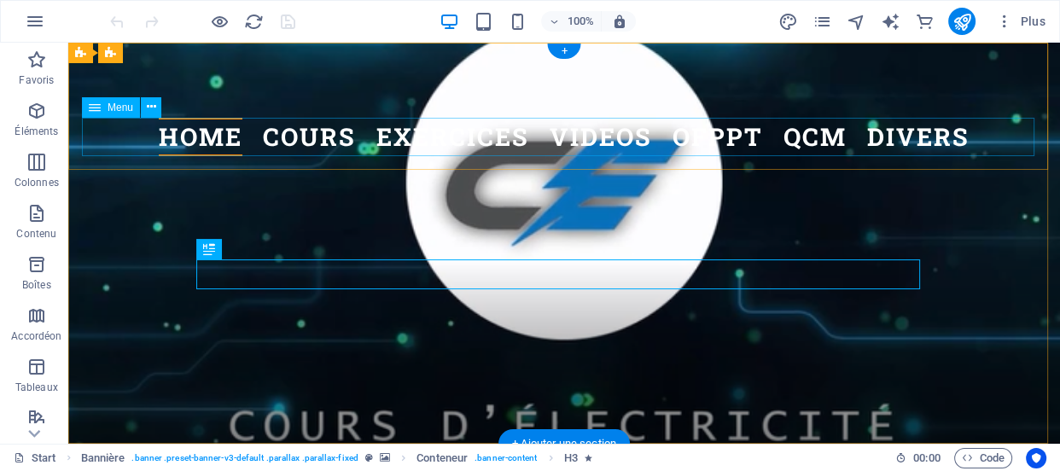
select select "12"
select select
select select "13"
select select
select select "14"
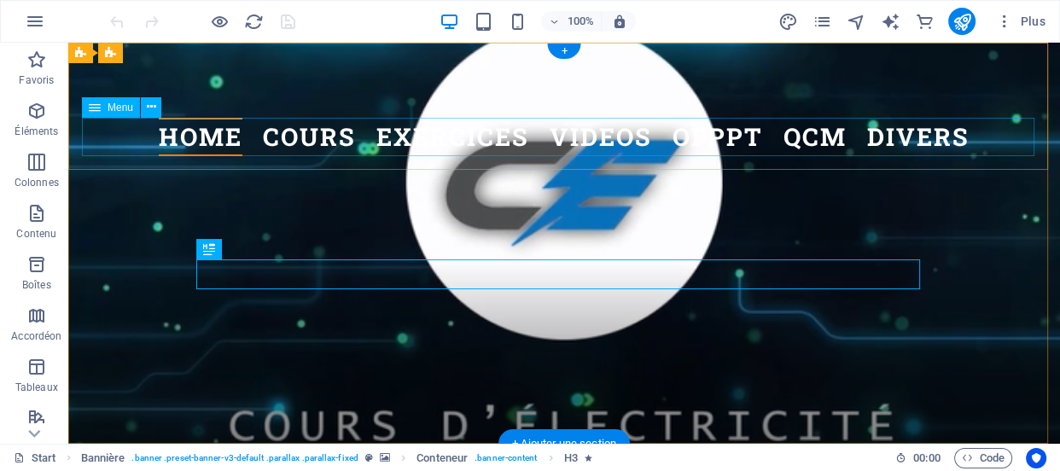
select select
select select "15"
select select
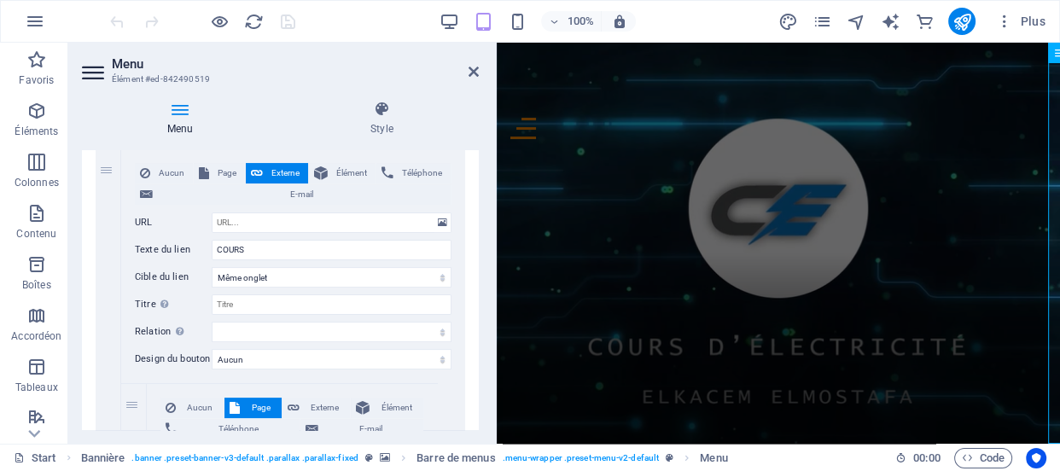
scroll to position [399, 0]
click at [216, 173] on span "Page" at bounding box center [227, 171] width 26 height 20
select select
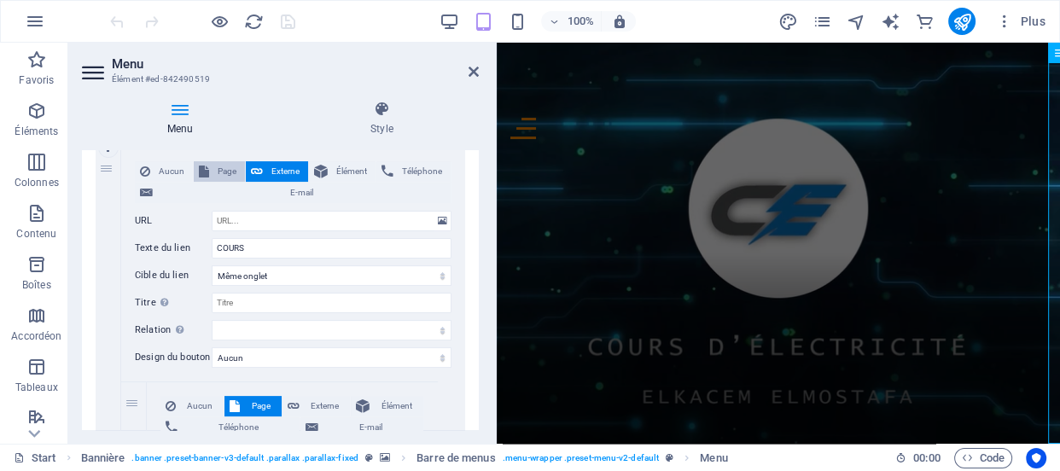
select select
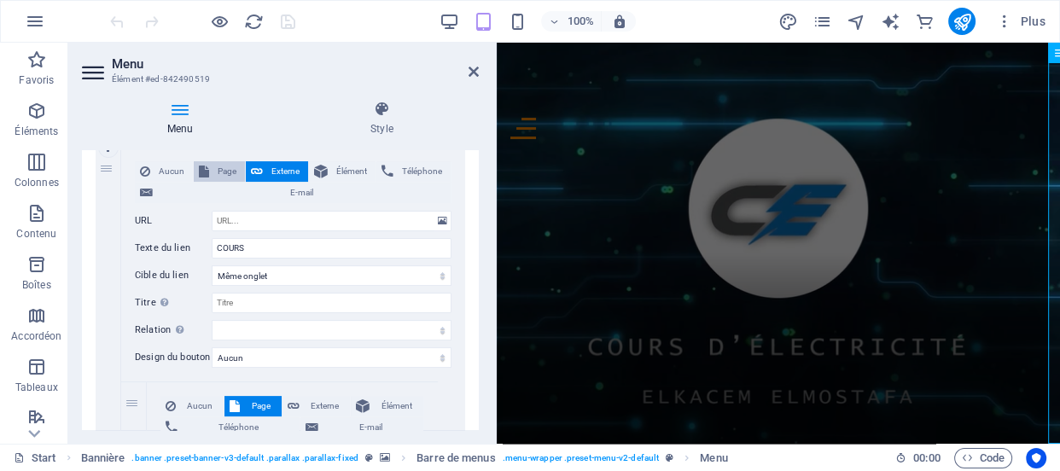
select select
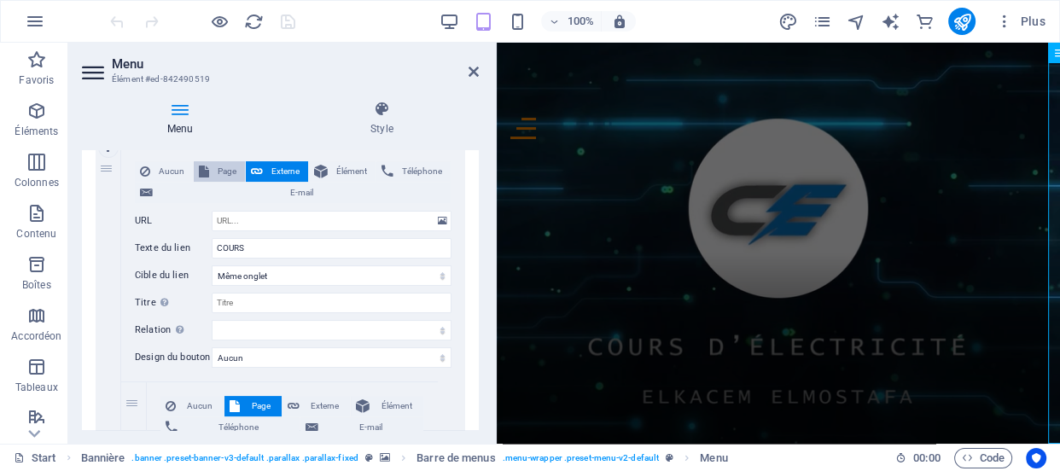
select select
click at [263, 169] on button "Externe" at bounding box center [277, 171] width 62 height 20
select select
select select "blank"
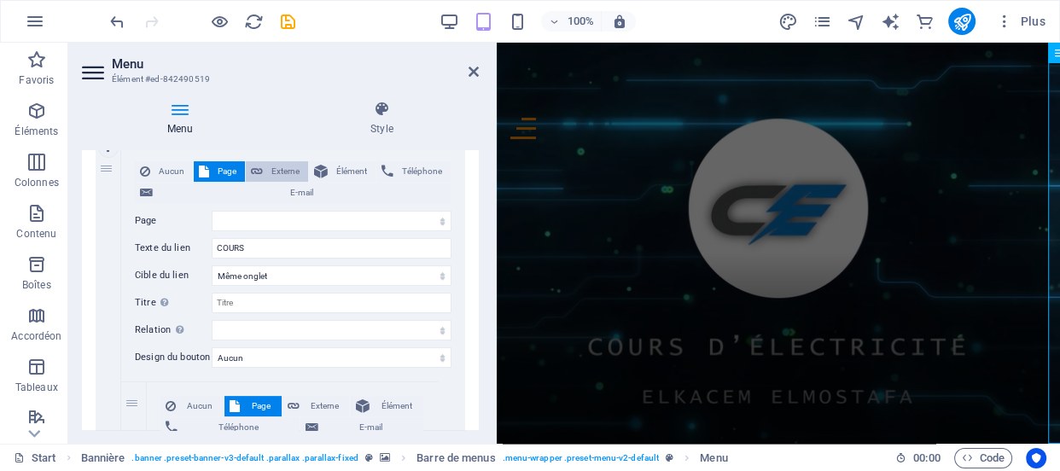
select select
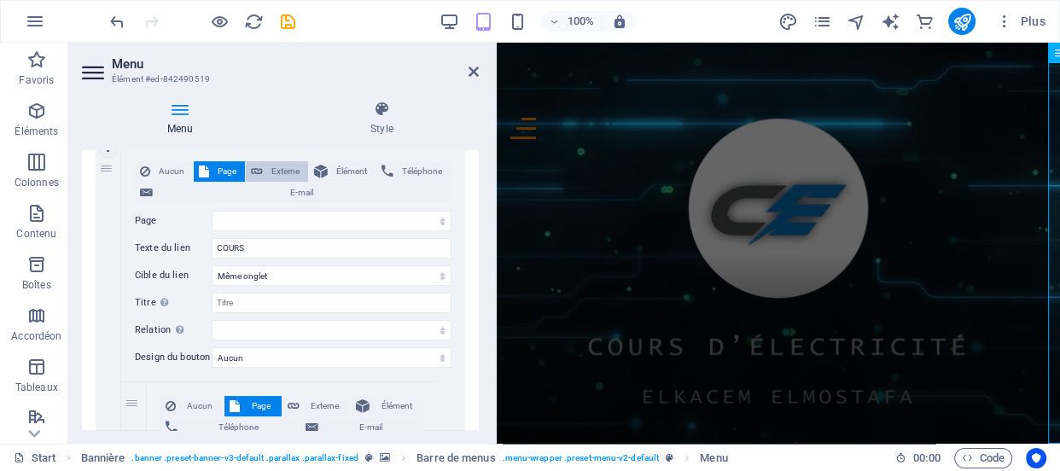
select select
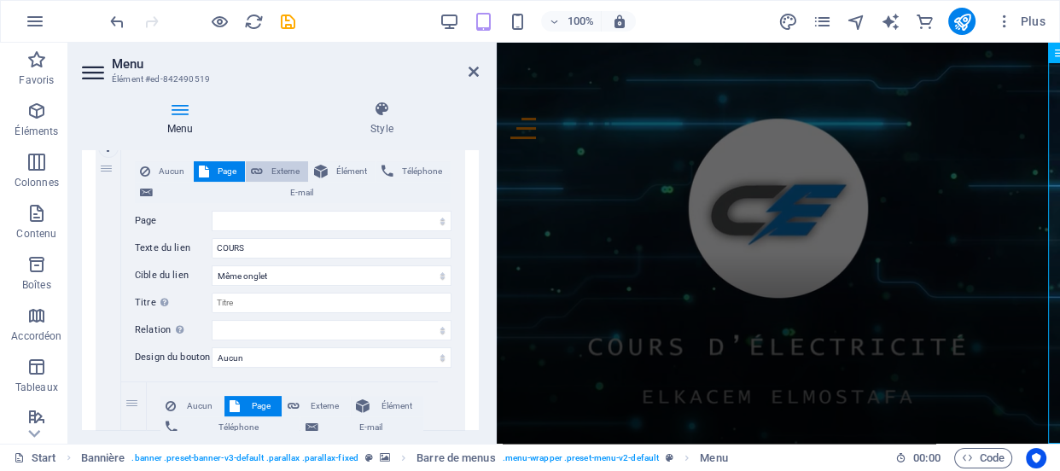
select select
click at [481, 73] on aside "Menu Élément #ed-842490519 Menu Style Menu Auto Personnalisé Créez des éléments…" at bounding box center [282, 243] width 428 height 401
click at [470, 73] on icon at bounding box center [473, 72] width 10 height 14
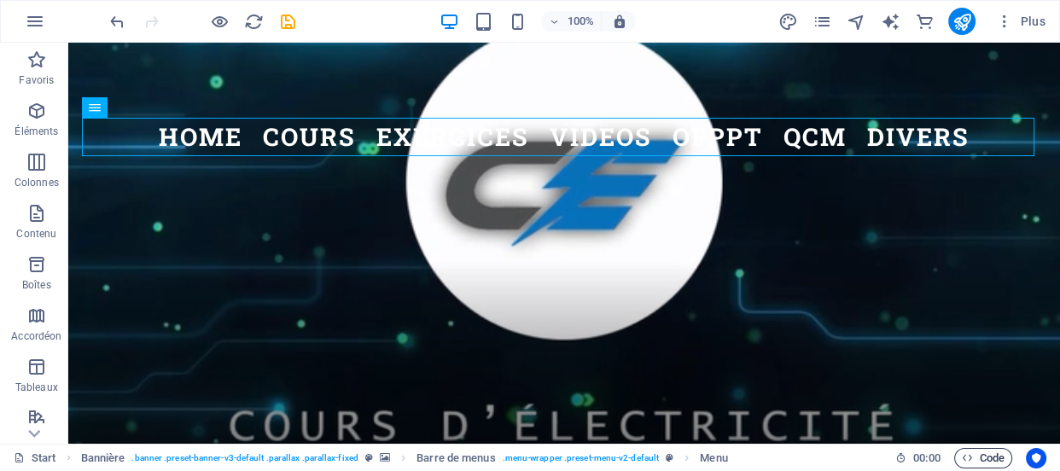
click at [983, 456] on span "Code" at bounding box center [983, 458] width 43 height 20
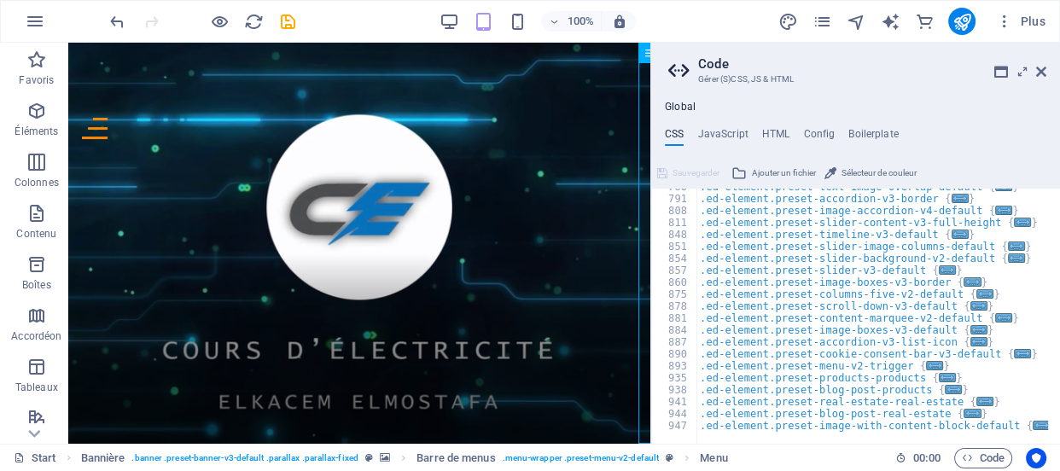
scroll to position [1476, 0]
click at [1038, 70] on icon at bounding box center [1041, 72] width 10 height 14
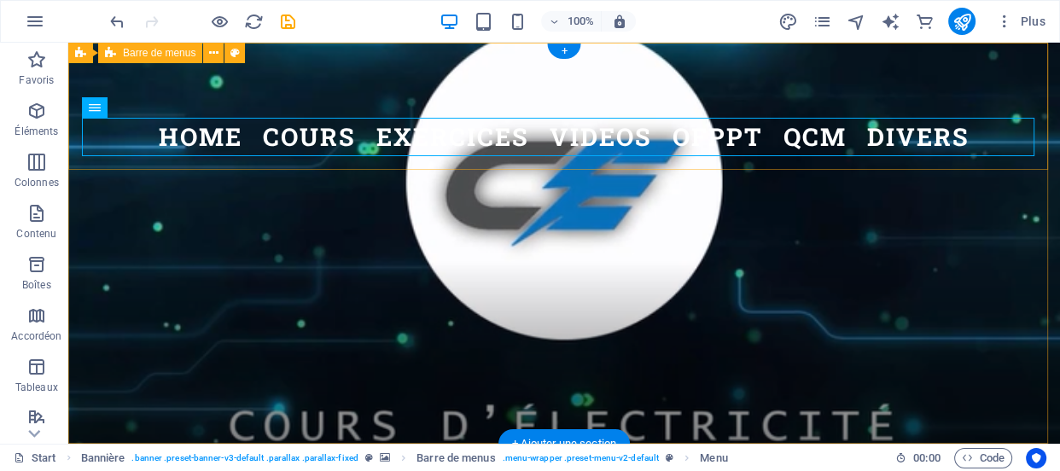
click at [294, 91] on div "HOME COURS Cours electricite Cours electronique Cours automatisme EXERCICES Exe…" at bounding box center [564, 106] width 992 height 127
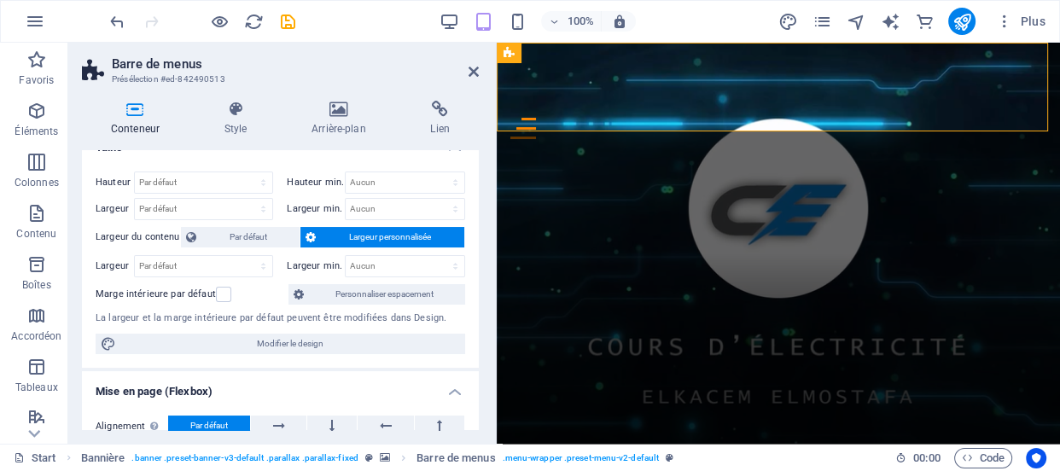
scroll to position [0, 0]
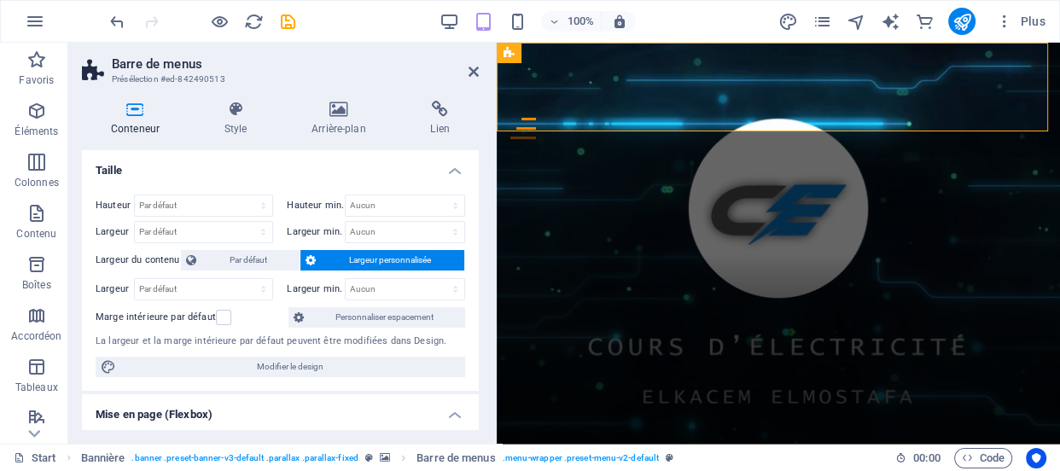
click at [464, 70] on h2 "Barre de menus" at bounding box center [295, 63] width 367 height 15
click at [478, 71] on icon at bounding box center [473, 72] width 10 height 14
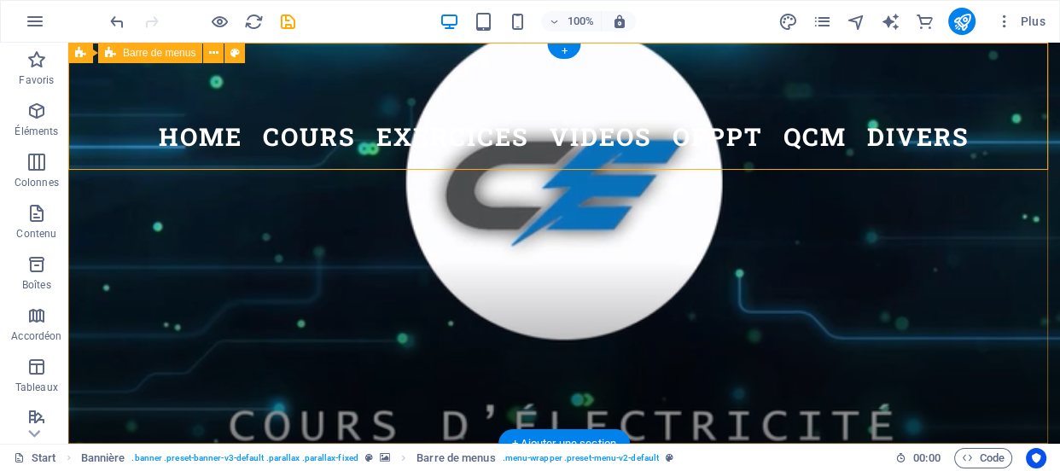
click at [368, 94] on div "HOME COURS Cours electricite Cours electronique Cours automatisme EXERCICES Exe…" at bounding box center [564, 106] width 992 height 127
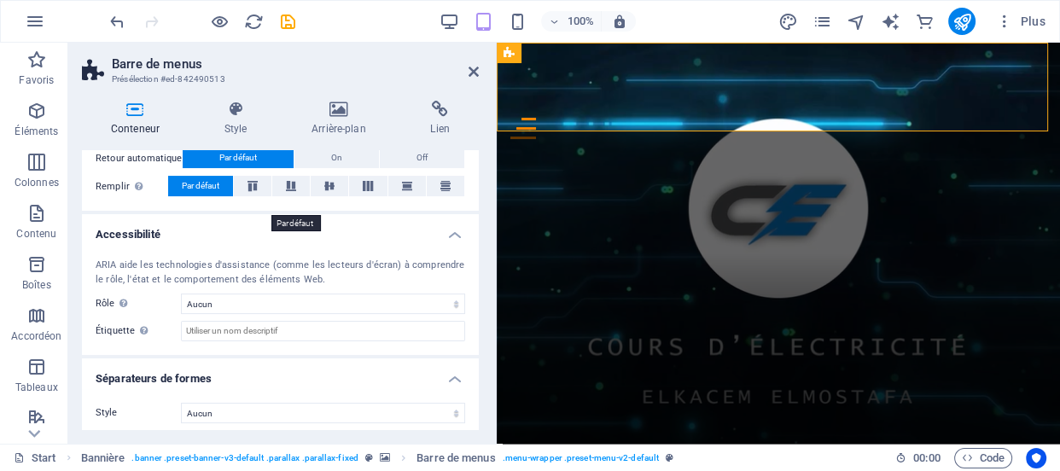
scroll to position [381, 0]
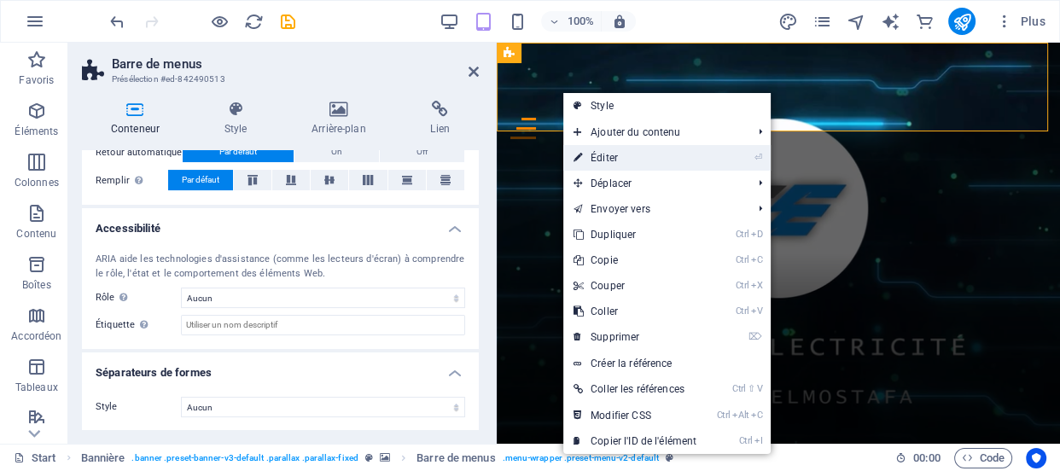
click at [628, 155] on link "⏎ Éditer" at bounding box center [634, 158] width 143 height 26
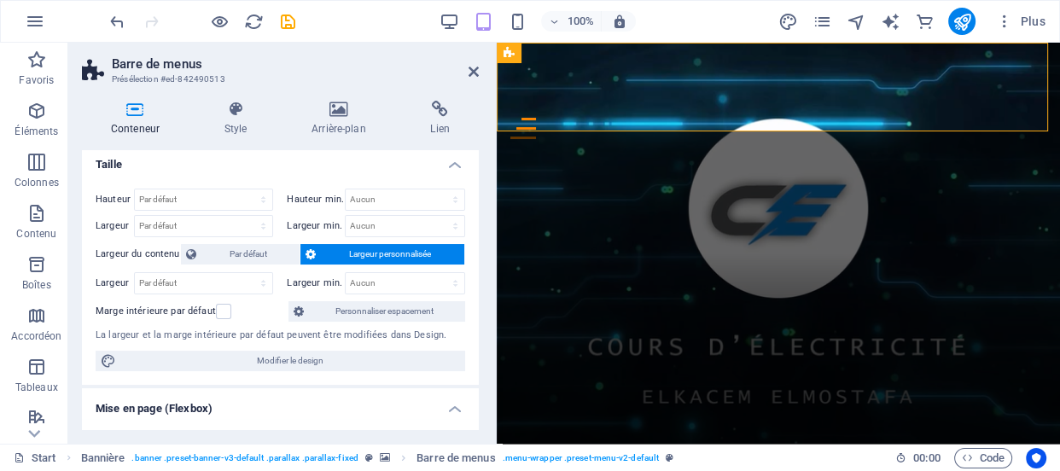
scroll to position [0, 0]
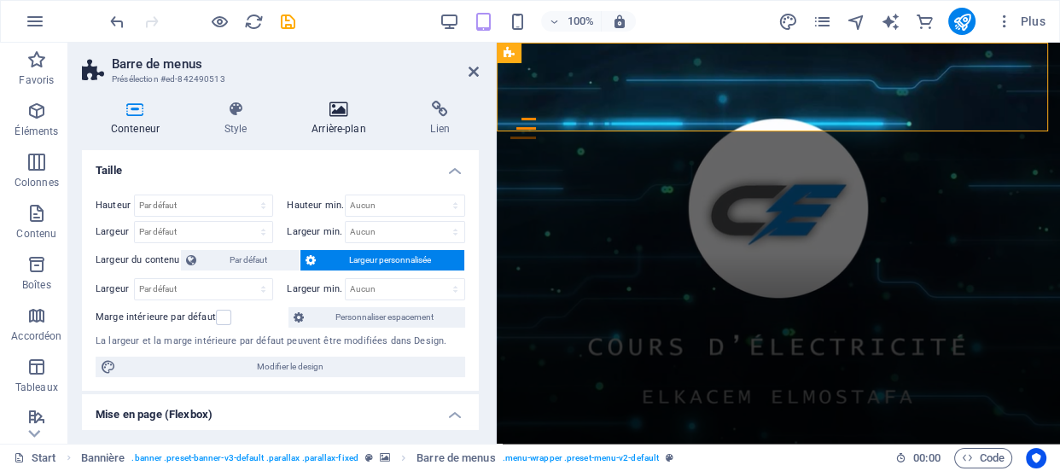
click at [341, 118] on h4 "Arrière-plan" at bounding box center [341, 119] width 119 height 36
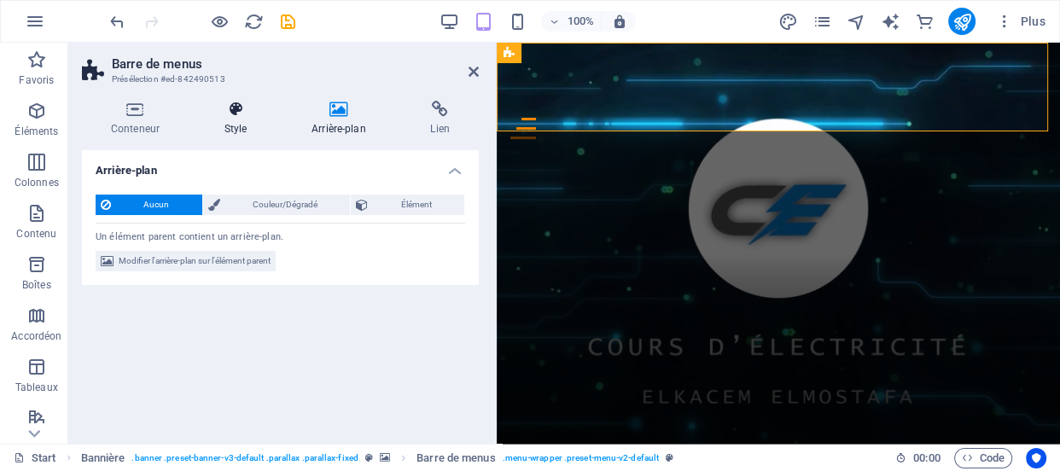
click at [231, 116] on icon at bounding box center [235, 109] width 80 height 17
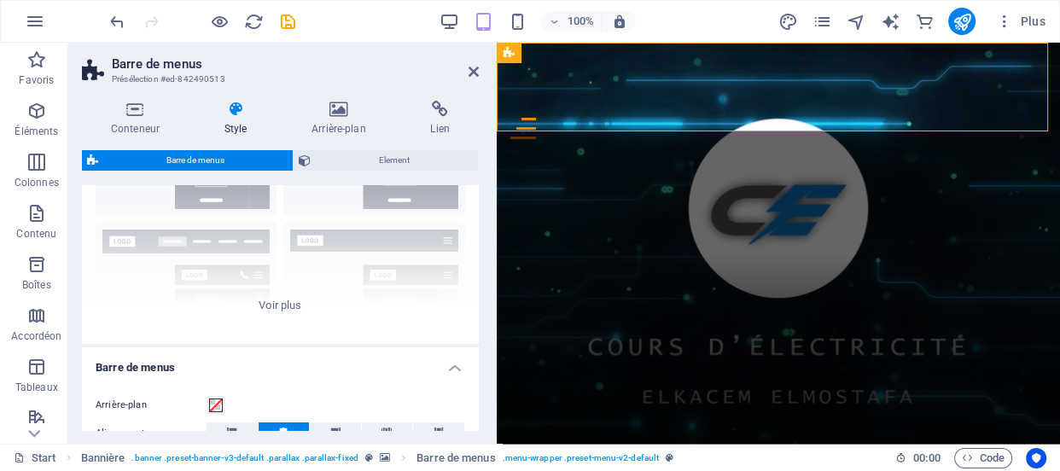
scroll to position [137, 0]
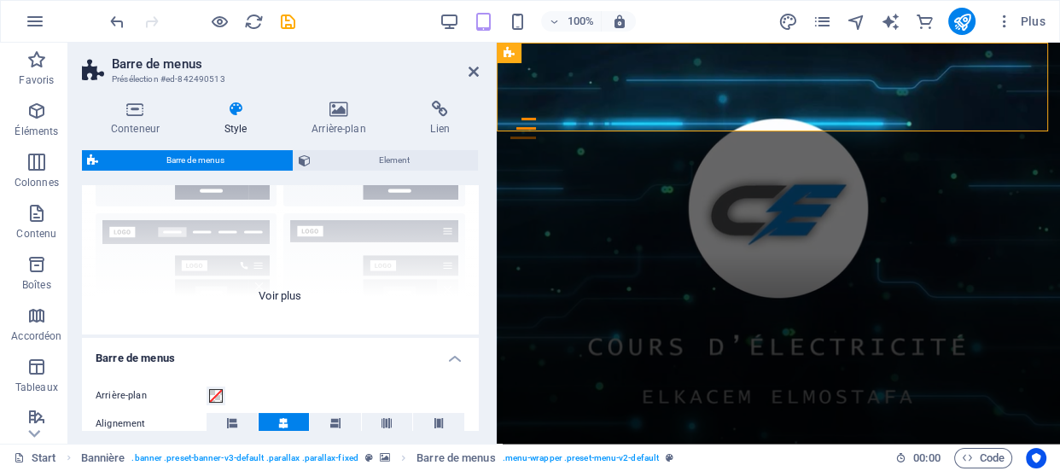
click at [276, 298] on div "Bordure Centré Par défaut Fixé Loki Déclencheur Large XXL" at bounding box center [280, 207] width 397 height 256
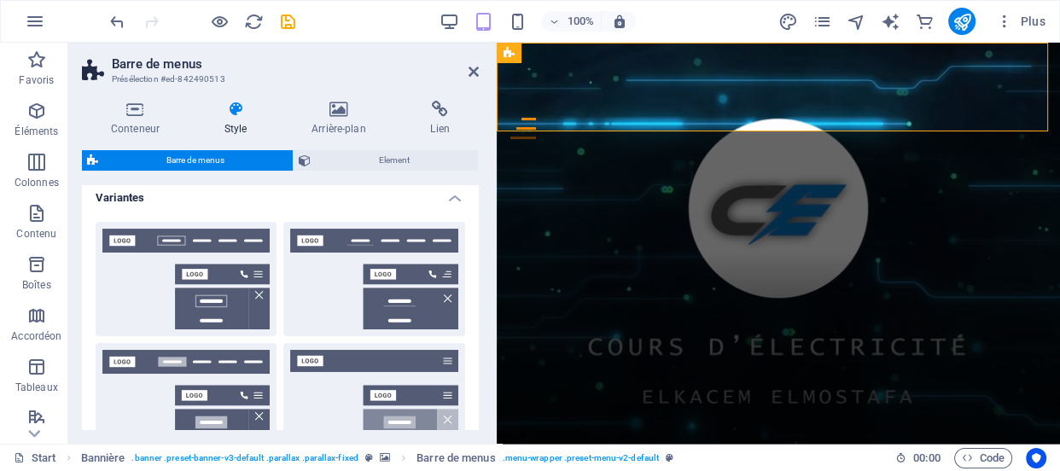
scroll to position [0, 0]
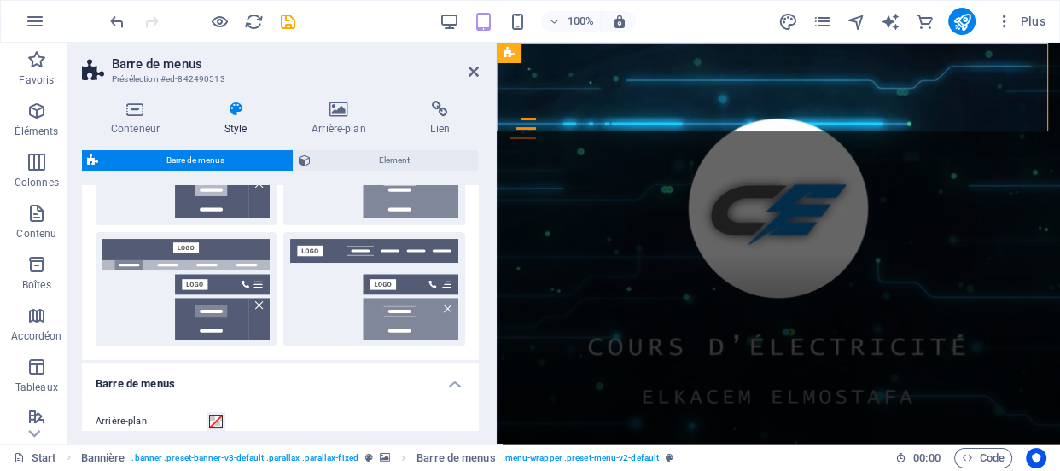
scroll to position [350, 0]
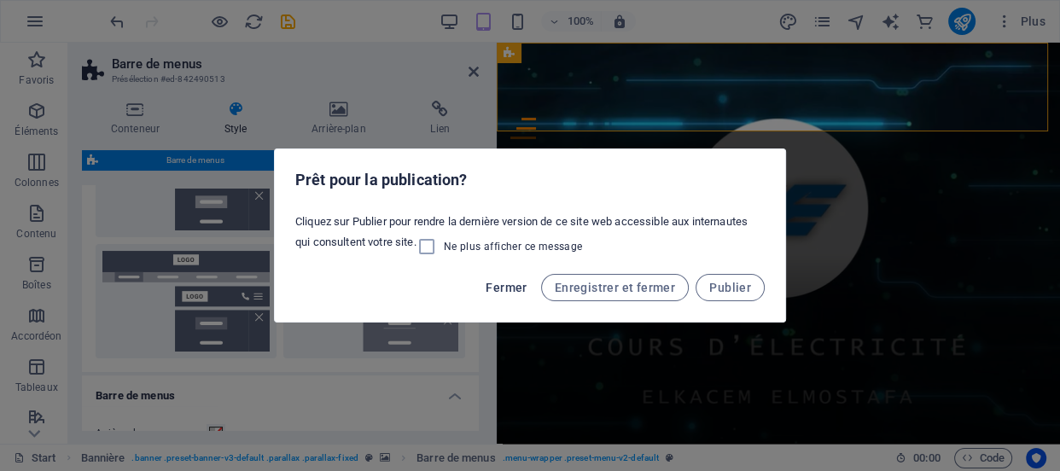
click at [503, 290] on span "Fermer" at bounding box center [506, 288] width 41 height 14
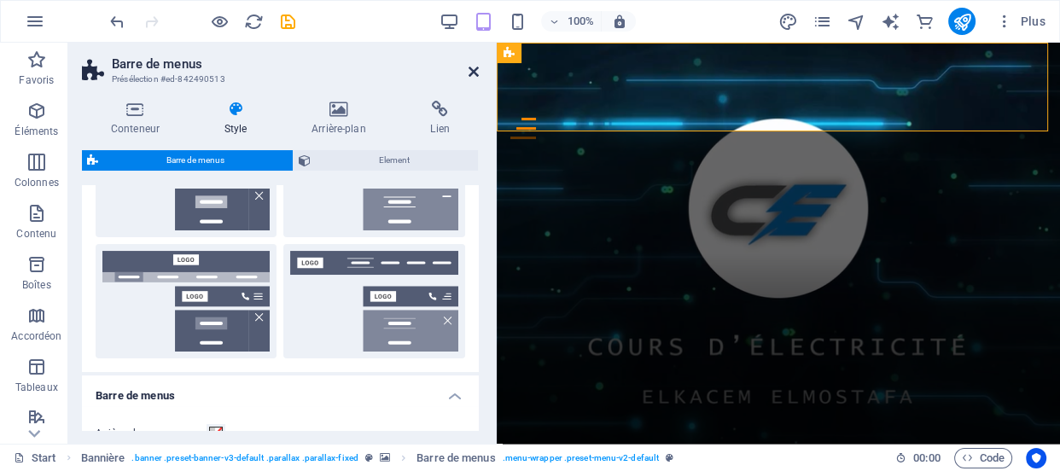
click at [468, 67] on icon at bounding box center [473, 72] width 10 height 14
